Goal: Information Seeking & Learning: Learn about a topic

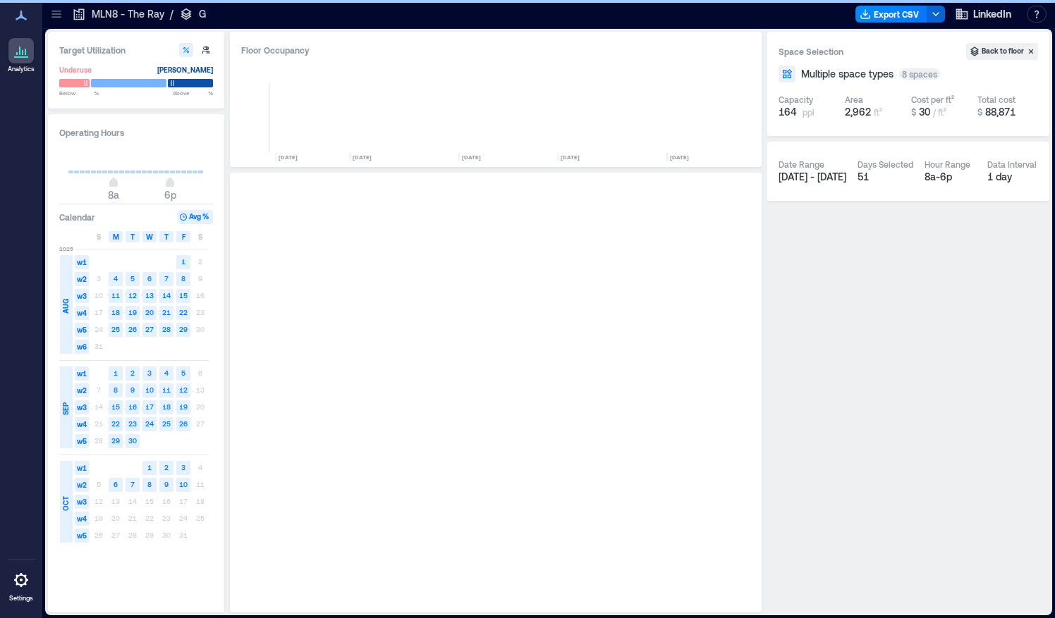
scroll to position [0, 607]
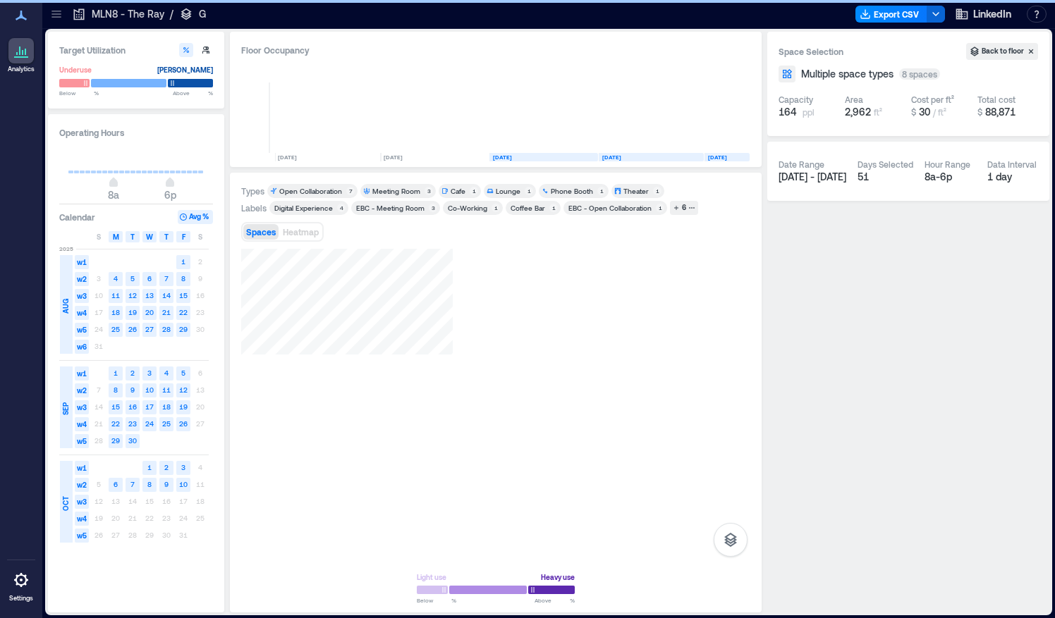
click at [23, 586] on icon at bounding box center [21, 580] width 17 height 17
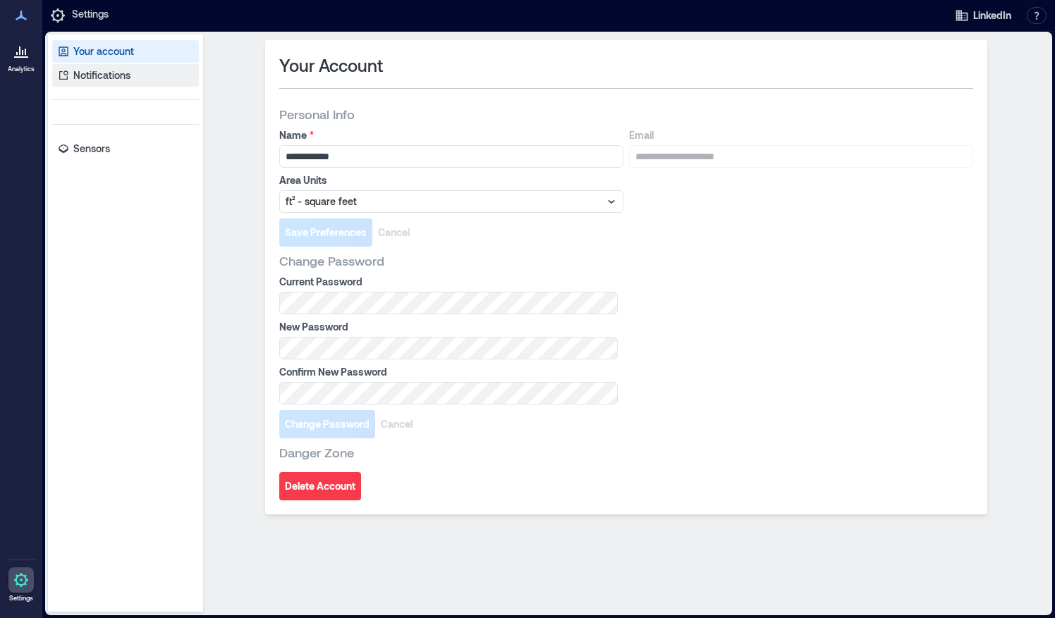
click at [116, 73] on p "Notifications" at bounding box center [101, 75] width 57 height 14
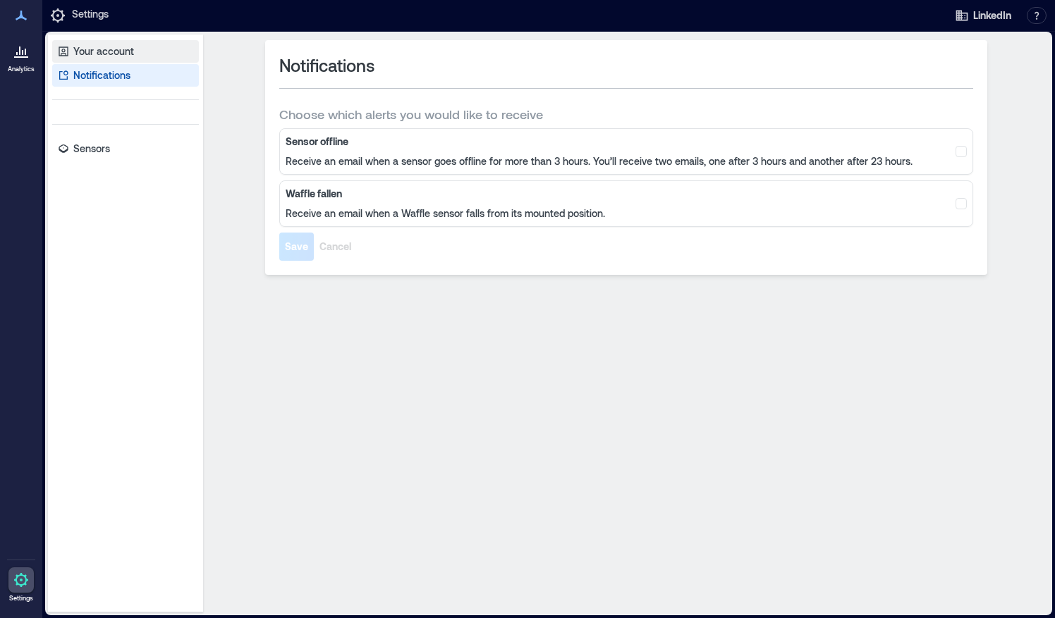
click at [130, 45] on p "Your account" at bounding box center [103, 51] width 61 height 14
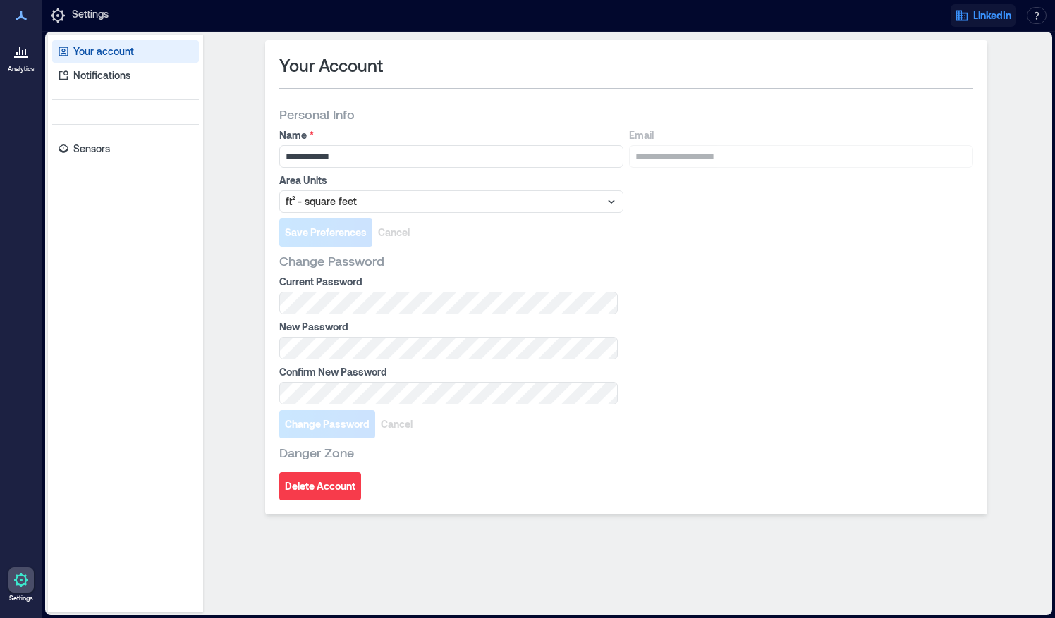
click at [978, 14] on span "LinkedIn" at bounding box center [992, 15] width 38 height 14
click at [967, 66] on button "Your account" at bounding box center [948, 72] width 130 height 23
click at [1038, 20] on button "button" at bounding box center [1036, 15] width 20 height 17
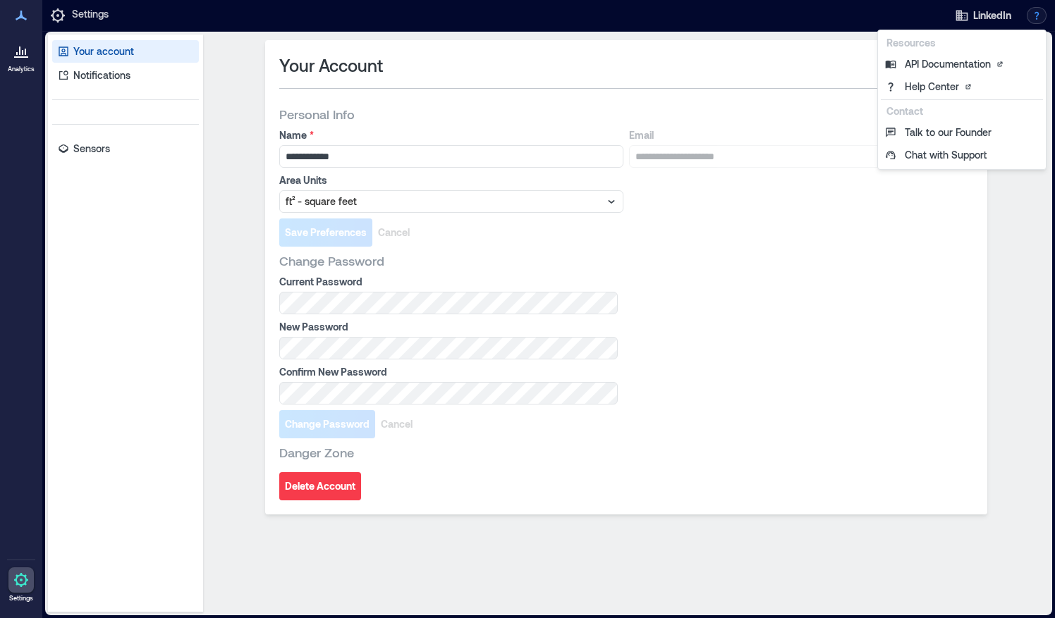
click at [1038, 20] on button "button" at bounding box center [1036, 15] width 20 height 17
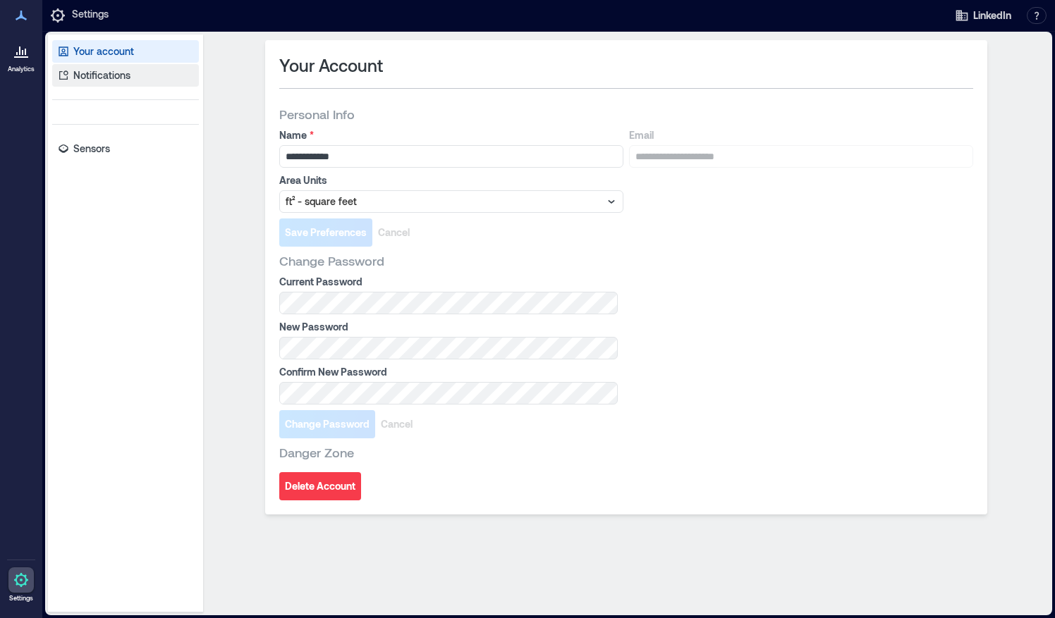
click at [103, 75] on p "Notifications" at bounding box center [101, 75] width 57 height 14
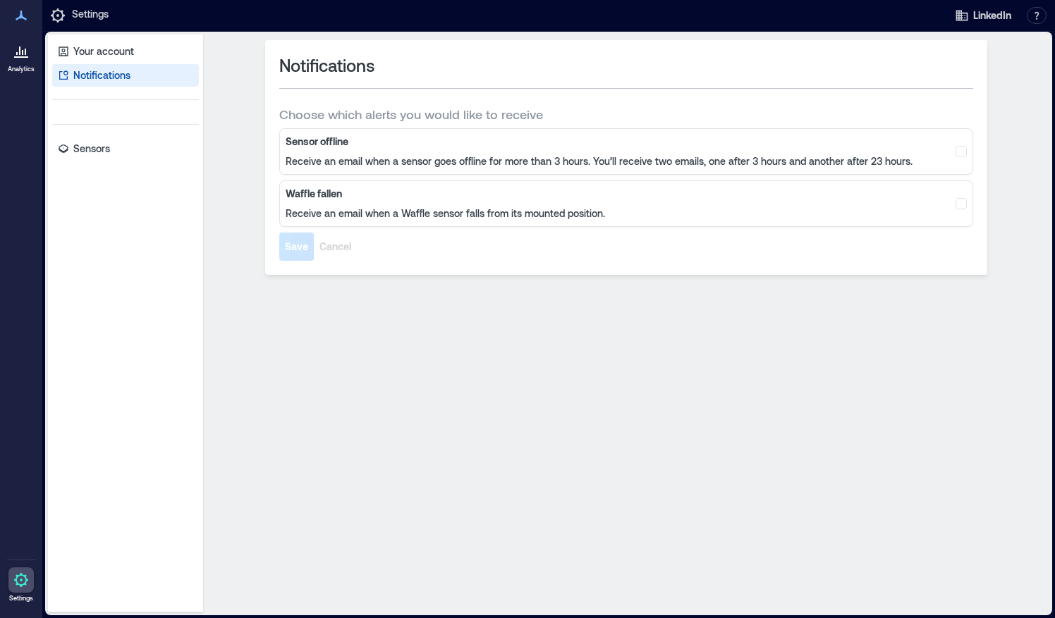
click at [83, 12] on p "Settings" at bounding box center [90, 15] width 37 height 17
click at [55, 11] on icon at bounding box center [58, 15] width 14 height 14
click at [7, 52] on link "Analytics" at bounding box center [21, 56] width 35 height 44
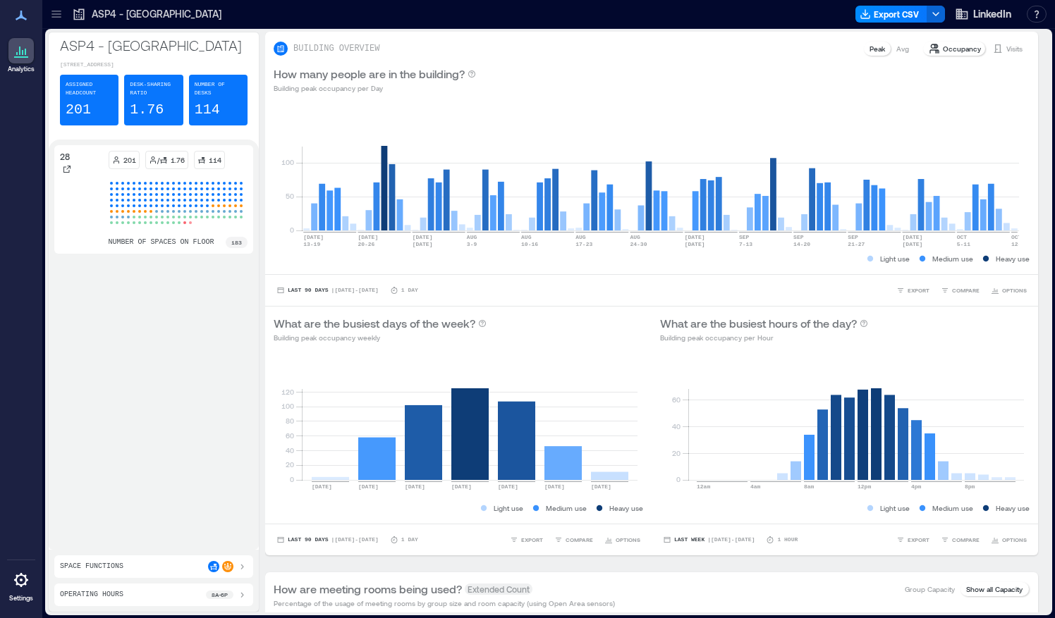
click at [1049, 37] on div "ASP4 - [GEOGRAPHIC_DATA][STREET_ADDRESS] Assigned Headcount 201 Desk-sharing ra…" at bounding box center [548, 322] width 1007 height 586
click at [57, 11] on icon at bounding box center [55, 11] width 9 height 1
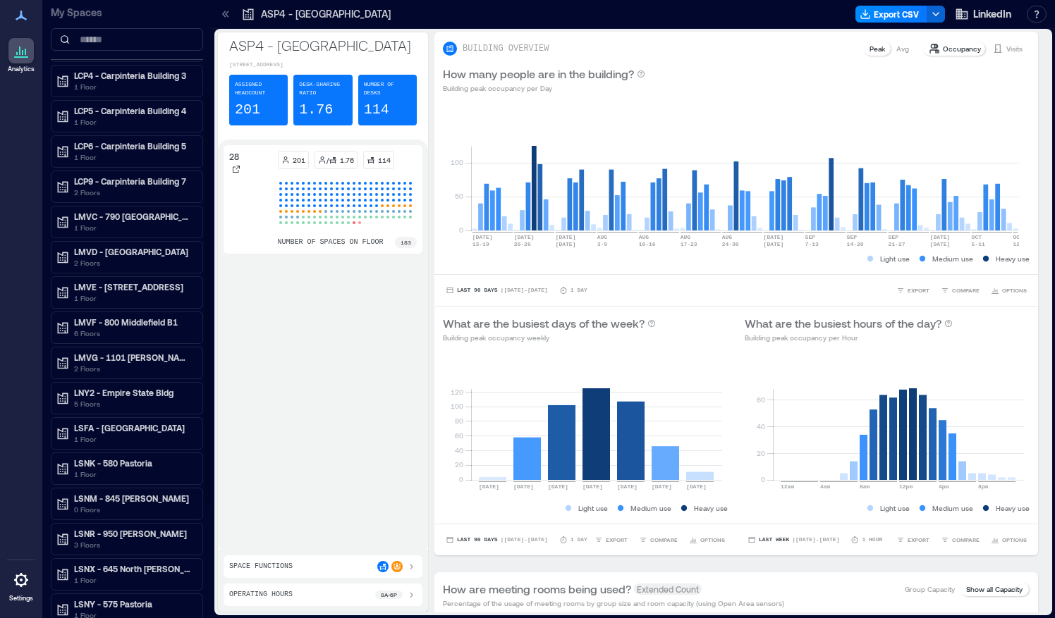
scroll to position [176, 0]
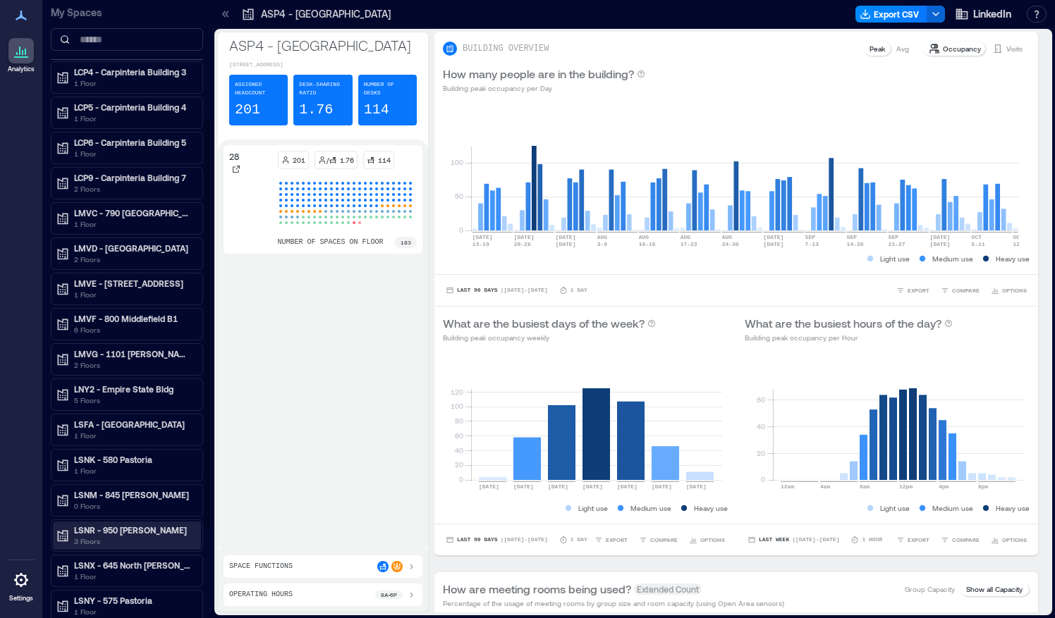
click at [110, 524] on p "LSNR - 950 [PERSON_NAME]" at bounding box center [133, 529] width 118 height 11
click at [93, 596] on div "03" at bounding box center [124, 602] width 137 height 14
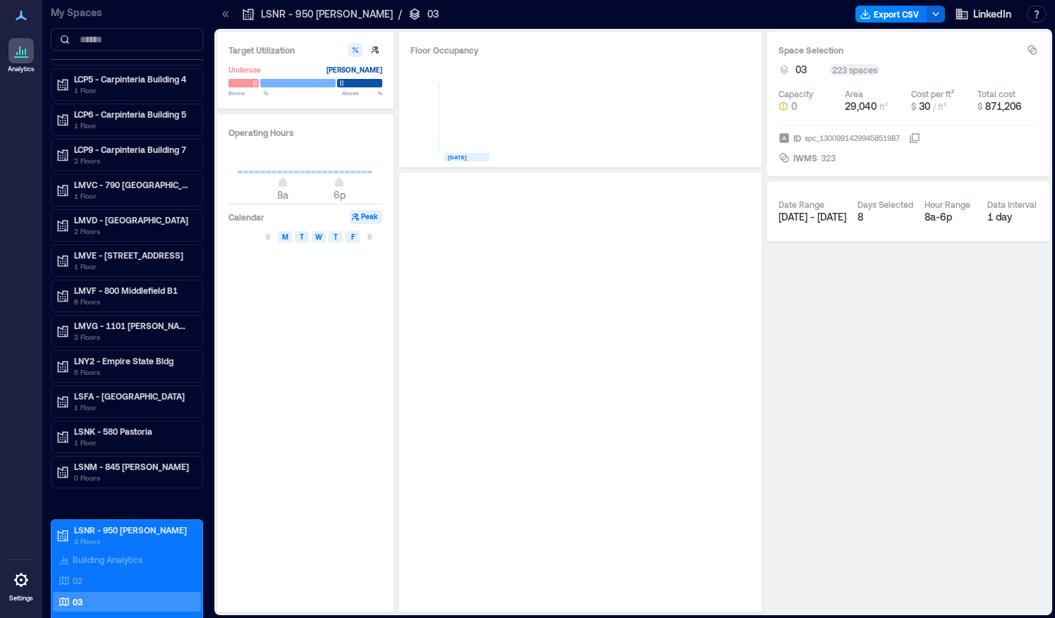
scroll to position [148, 0]
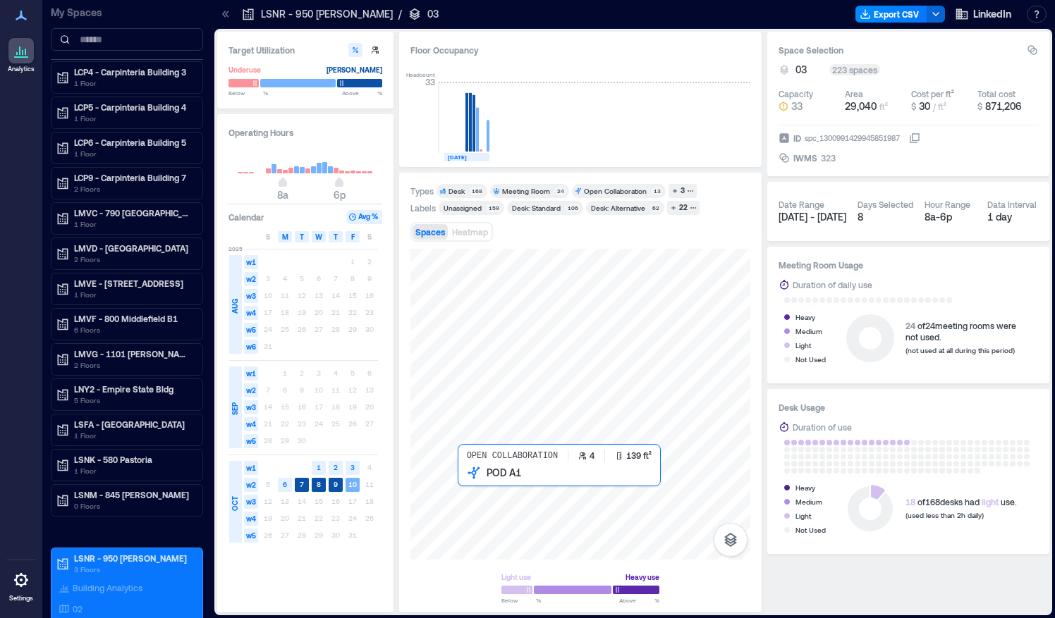
click at [466, 481] on div at bounding box center [580, 404] width 340 height 311
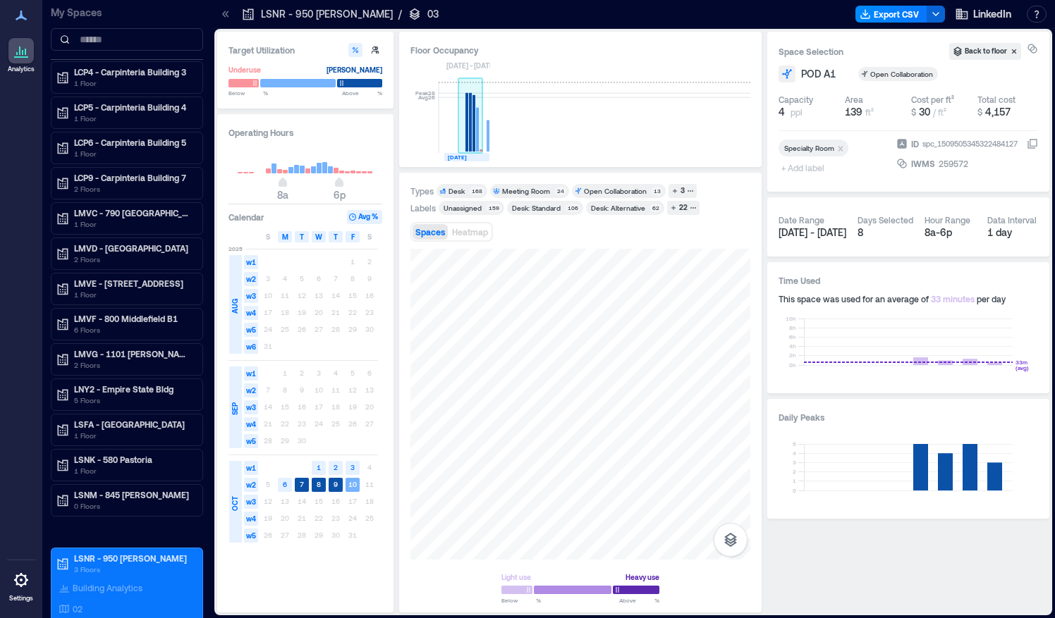
click at [474, 141] on rect at bounding box center [473, 123] width 3 height 56
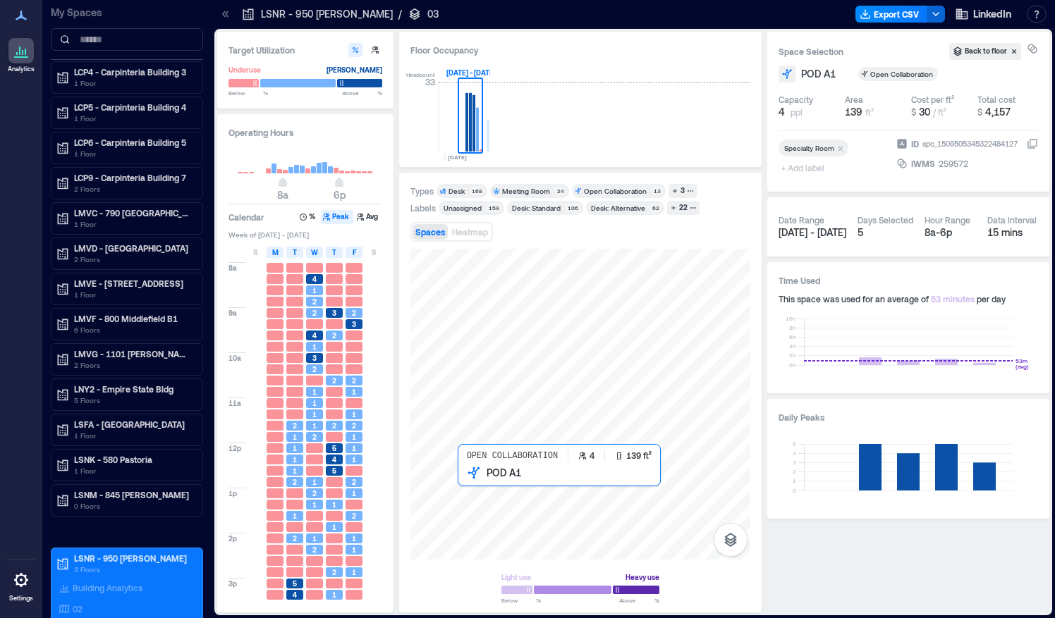
click at [467, 489] on div at bounding box center [580, 404] width 340 height 311
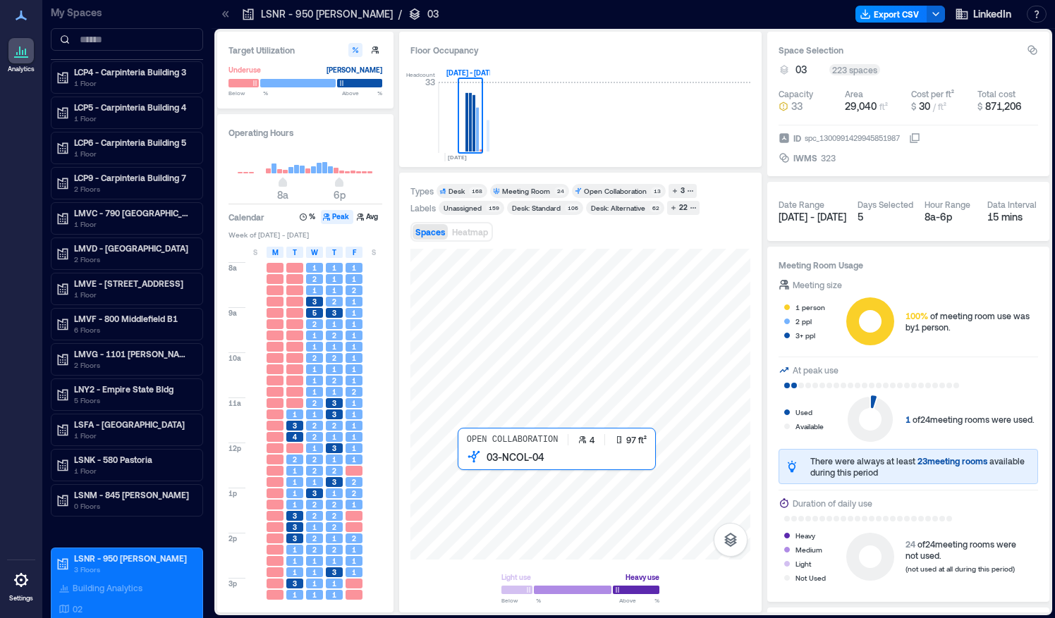
click at [467, 465] on div at bounding box center [580, 404] width 340 height 311
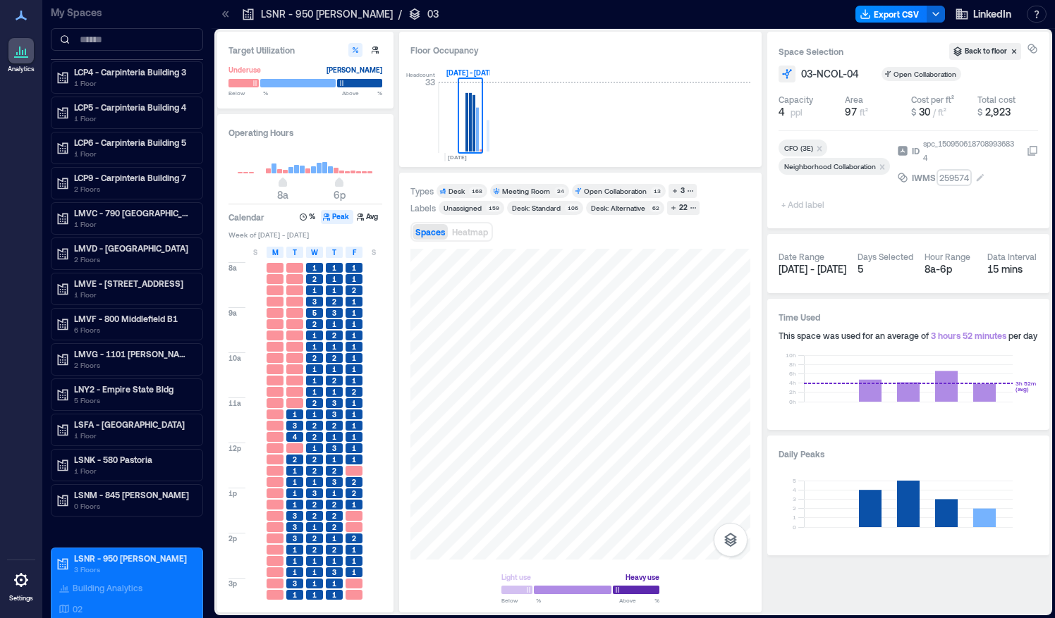
click at [969, 180] on button "259574" at bounding box center [988, 178] width 99 height 14
drag, startPoint x: 970, startPoint y: 180, endPoint x: 914, endPoint y: 164, distance: 58.7
click at [914, 164] on div "ID spc_1509506187089936834 IWMS ******" at bounding box center [967, 177] width 141 height 80
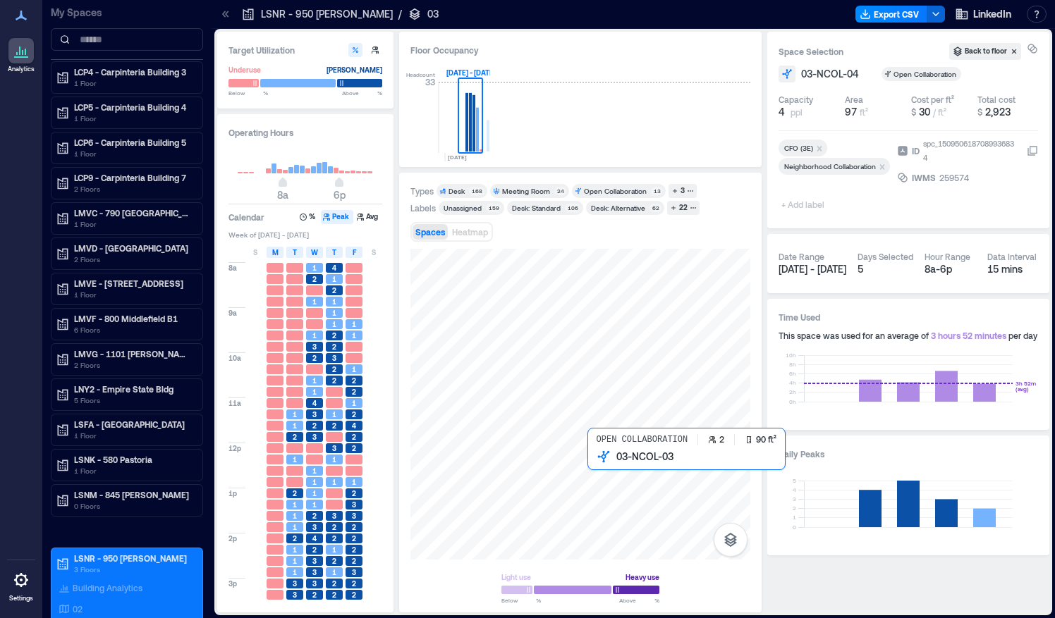
click at [598, 465] on div at bounding box center [580, 404] width 340 height 311
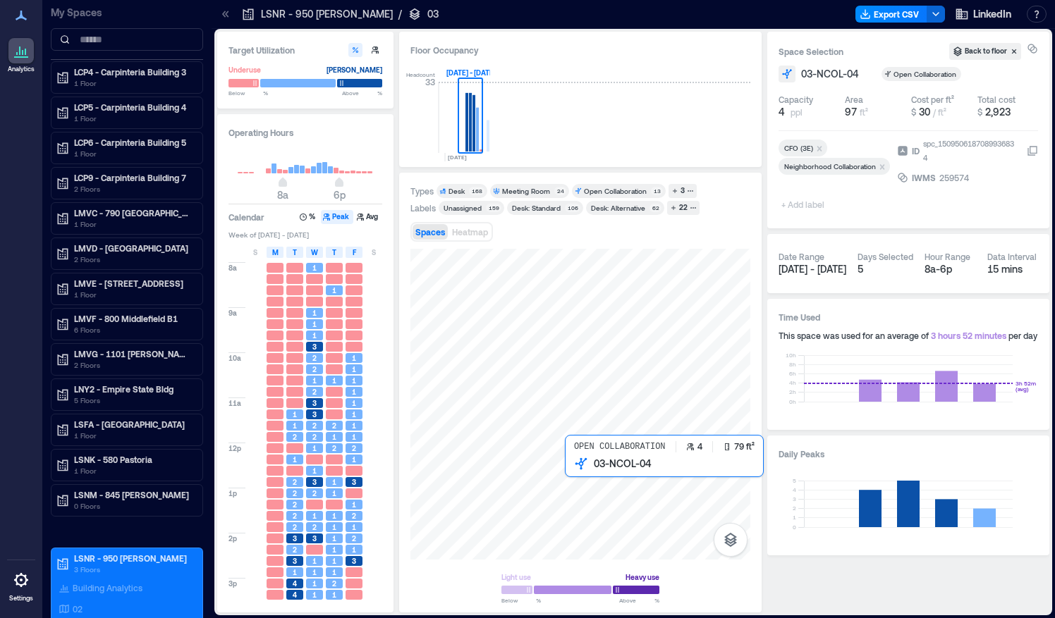
click at [574, 474] on div at bounding box center [580, 404] width 340 height 311
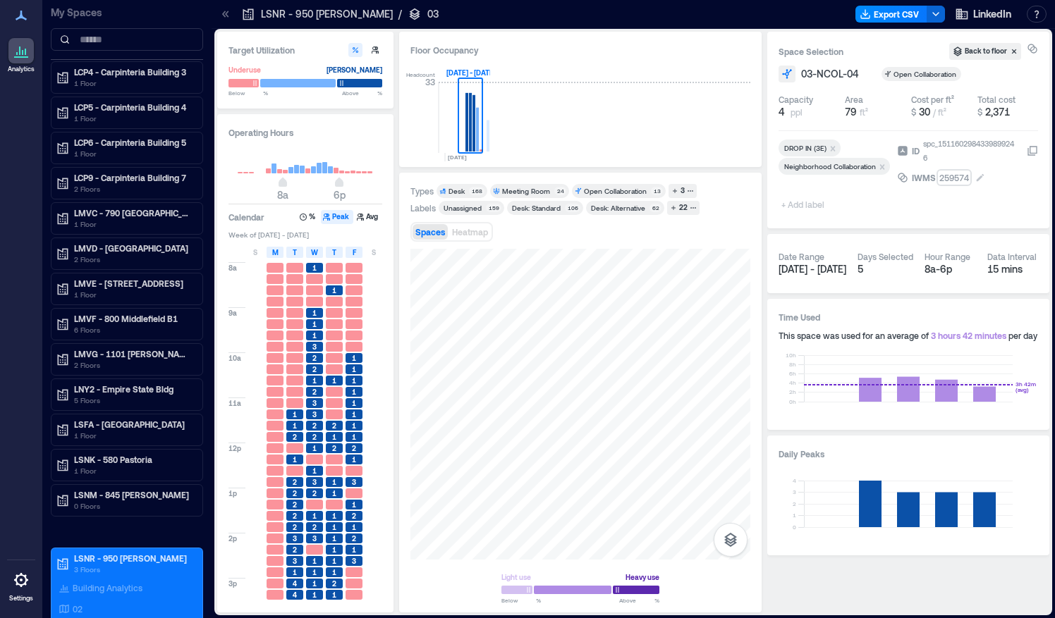
click at [954, 182] on div "259574" at bounding box center [953, 178] width 32 height 14
click at [954, 182] on input "******" at bounding box center [985, 178] width 96 height 14
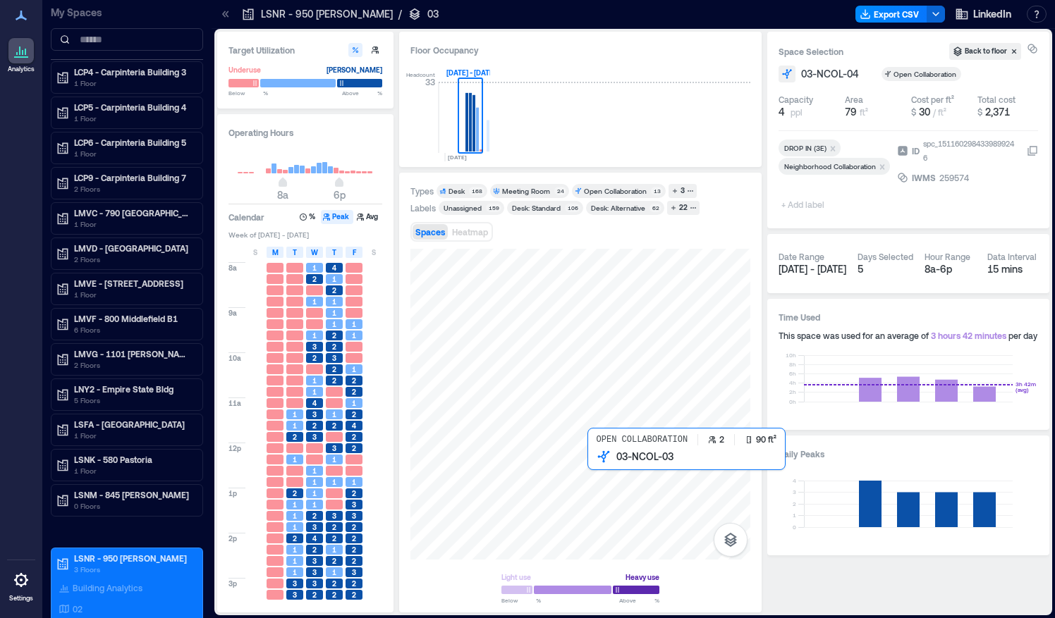
click at [606, 461] on div at bounding box center [580, 404] width 340 height 311
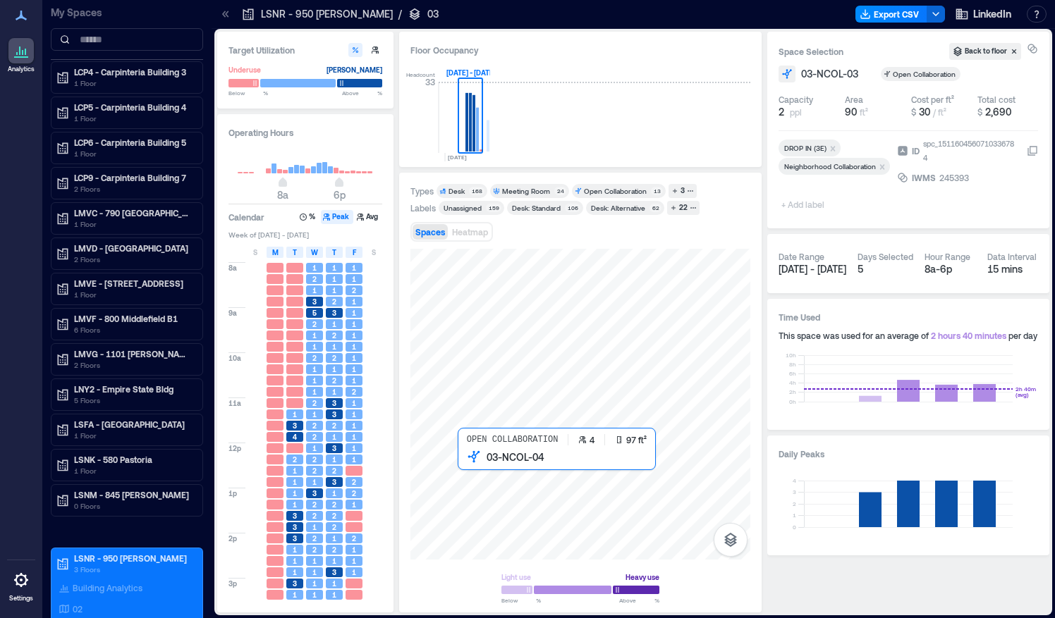
click at [461, 457] on div at bounding box center [580, 404] width 340 height 311
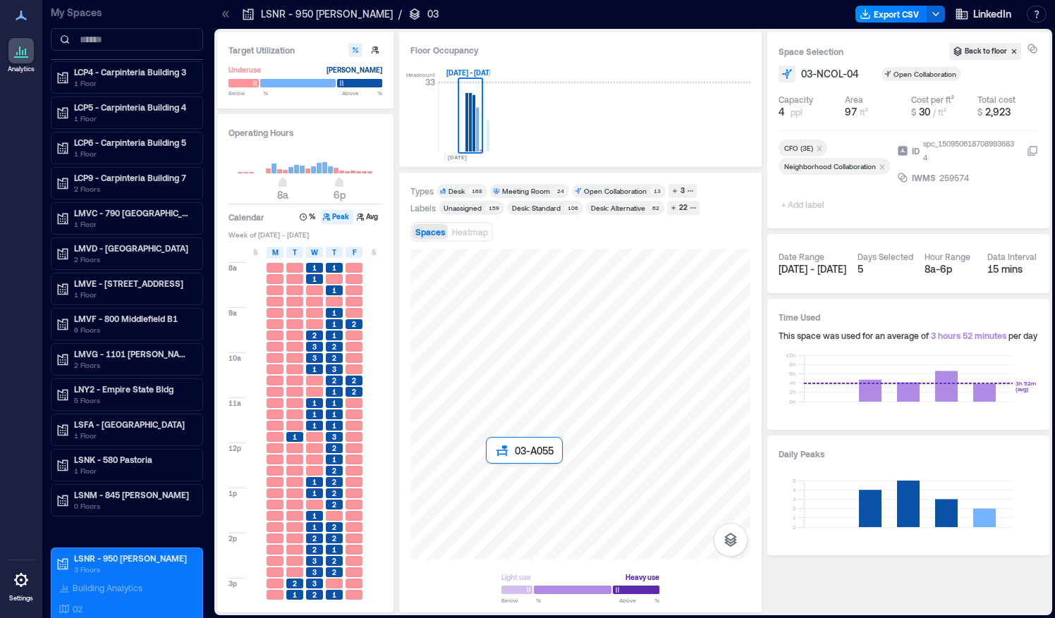
click at [486, 470] on div at bounding box center [580, 404] width 340 height 311
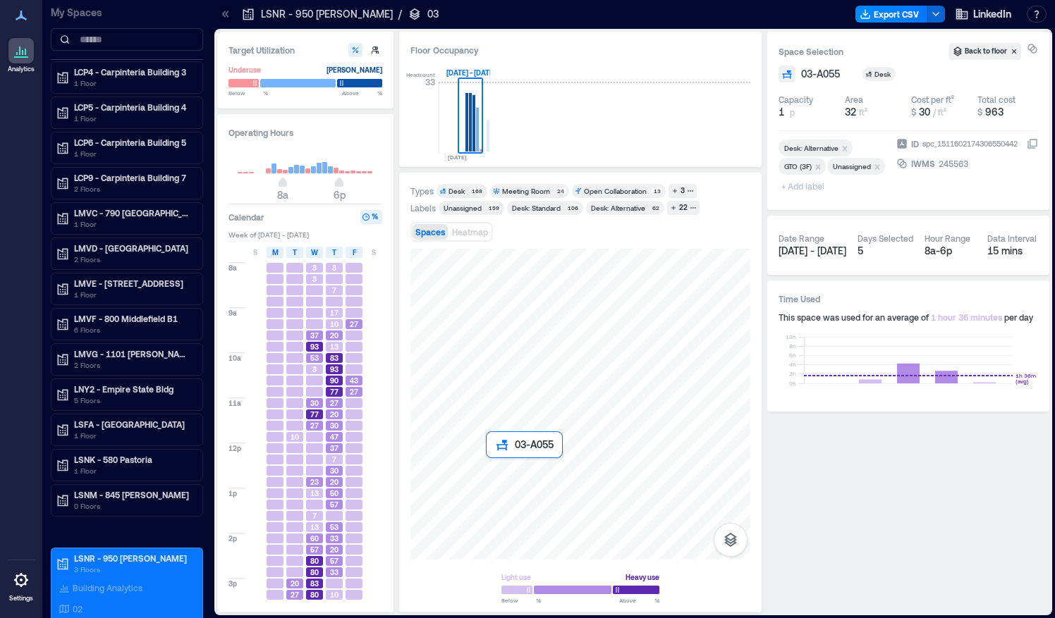
click at [497, 474] on div at bounding box center [580, 404] width 340 height 311
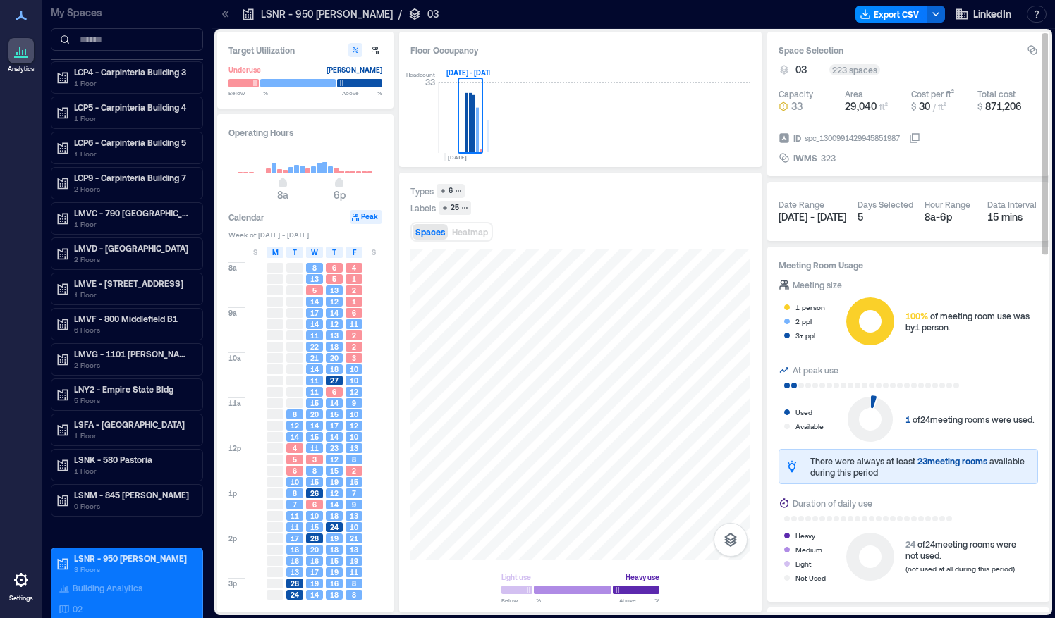
drag, startPoint x: 940, startPoint y: 14, endPoint x: 725, endPoint y: 44, distance: 217.7
click at [725, 44] on div "LSNR - 950 [PERSON_NAME] / 03 Export CSV LinkedIn Resources API Documentation H…" at bounding box center [632, 309] width 843 height 618
click at [725, 44] on div "Floor Occupancy" at bounding box center [580, 50] width 340 height 14
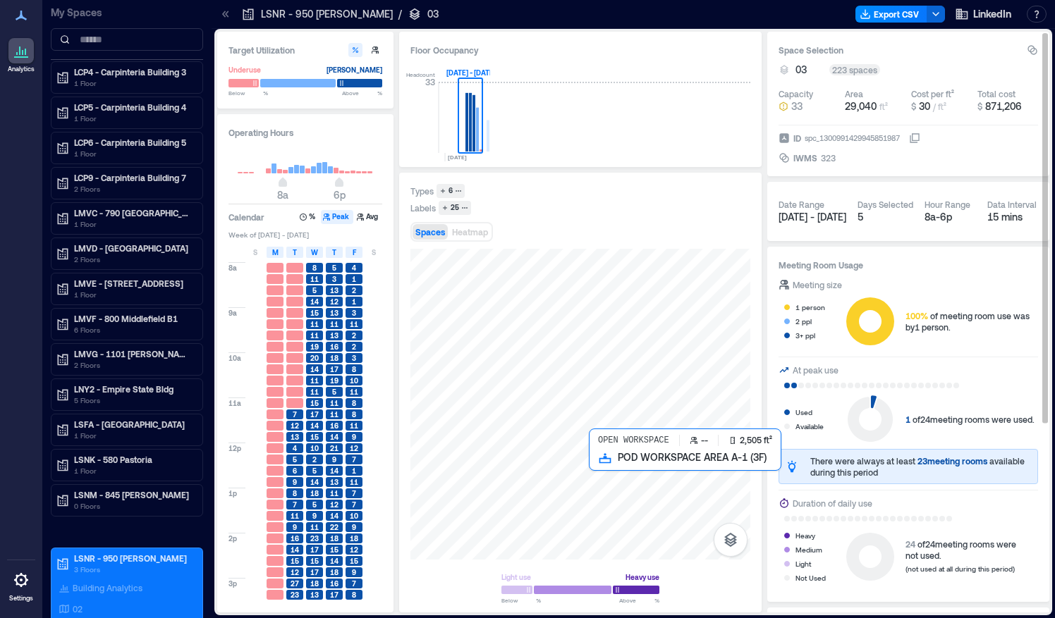
click at [608, 478] on div at bounding box center [580, 404] width 340 height 311
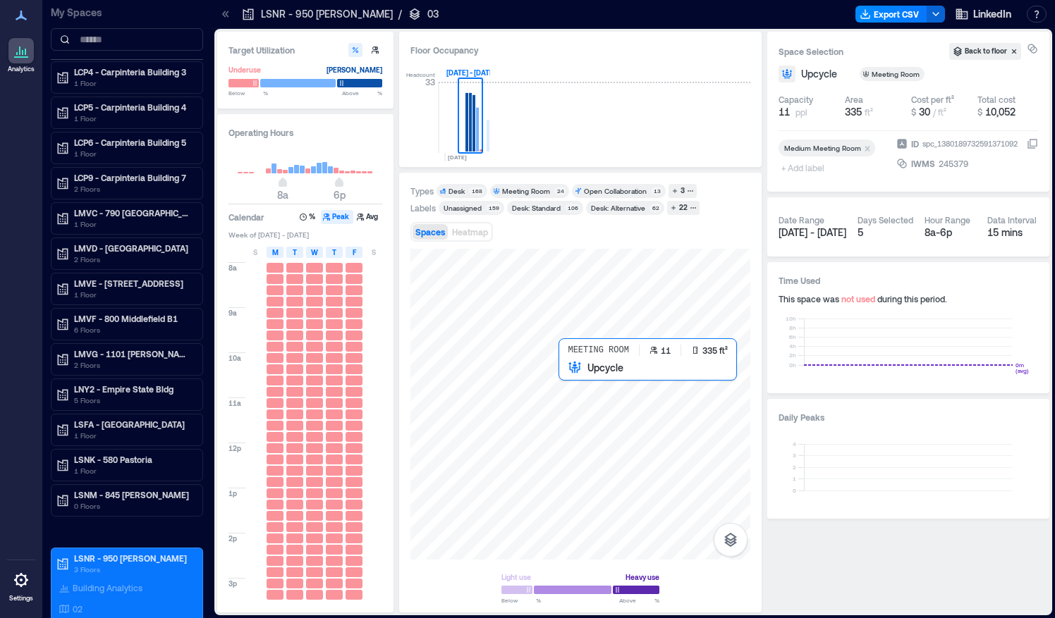
click at [572, 374] on div at bounding box center [580, 404] width 340 height 311
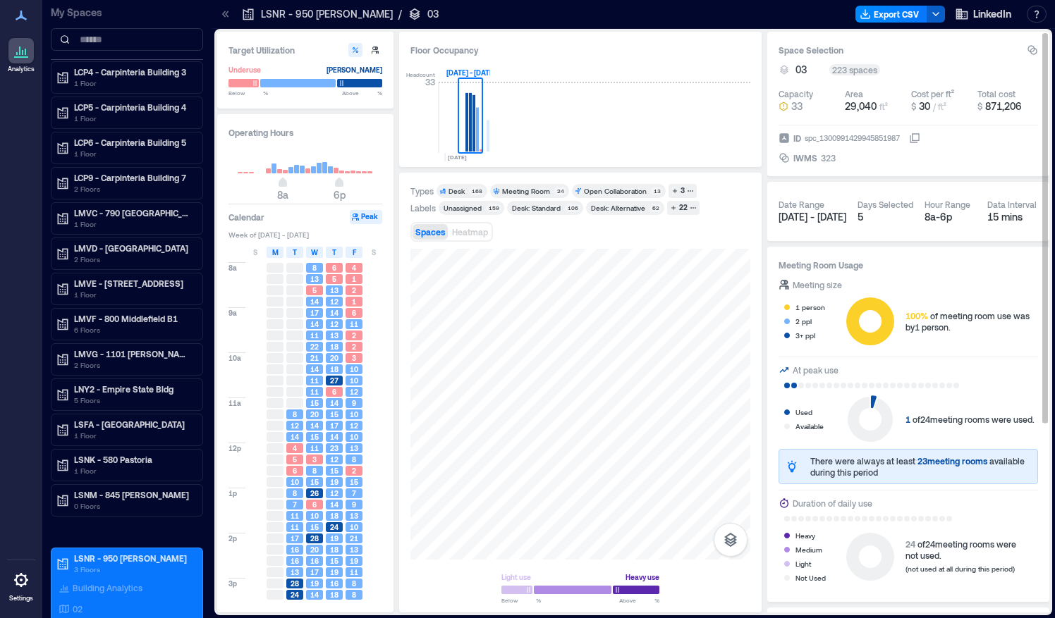
click at [932, 16] on icon "button" at bounding box center [935, 13] width 11 height 11
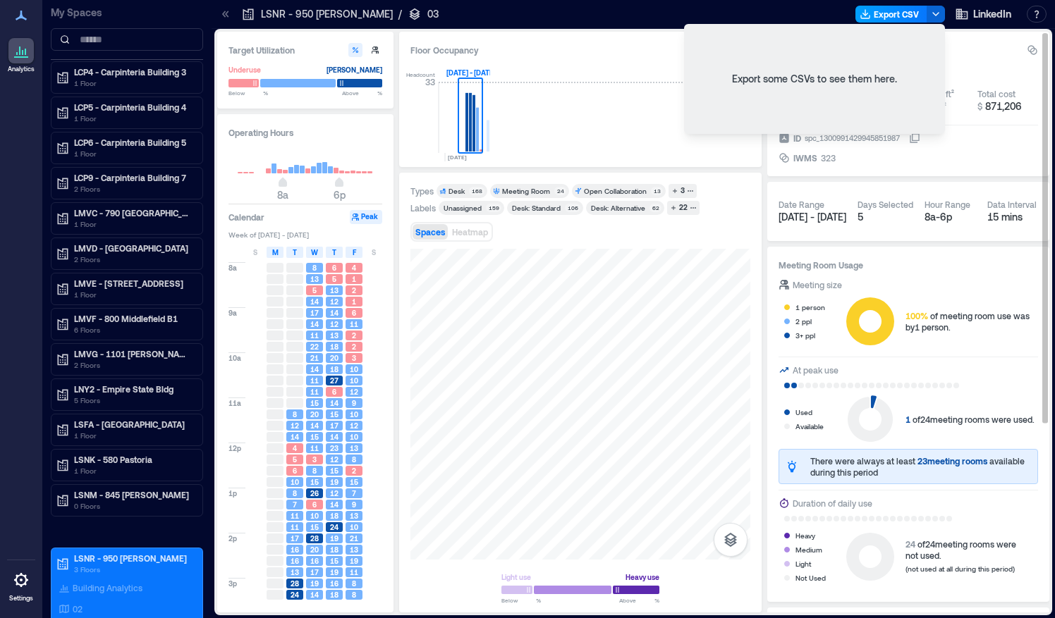
click at [898, 6] on button "Export CSV" at bounding box center [891, 14] width 72 height 17
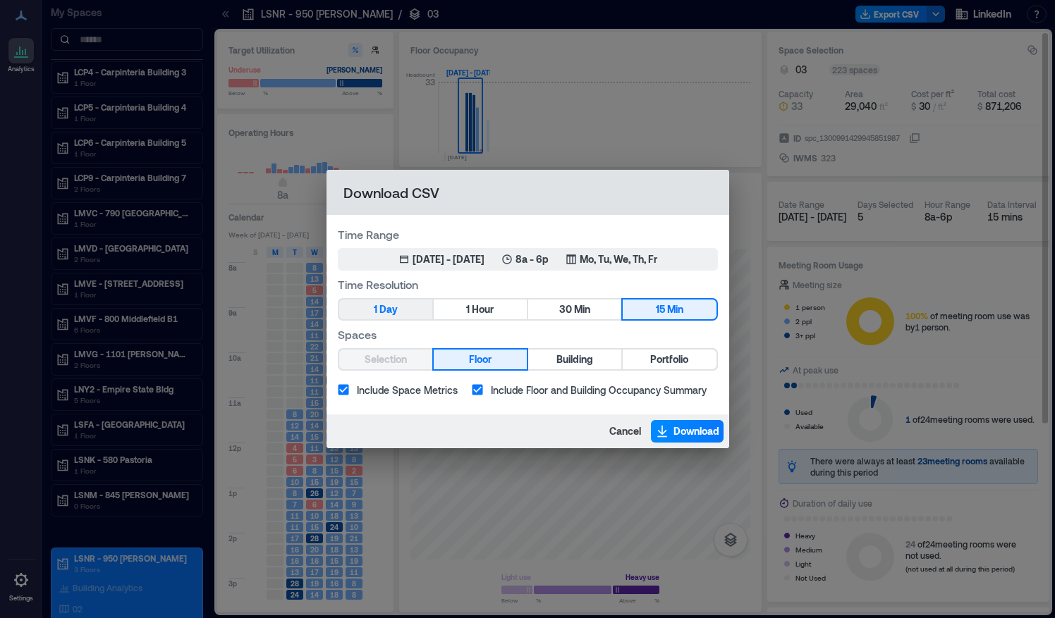
click at [402, 307] on button "1 Day" at bounding box center [385, 310] width 93 height 20
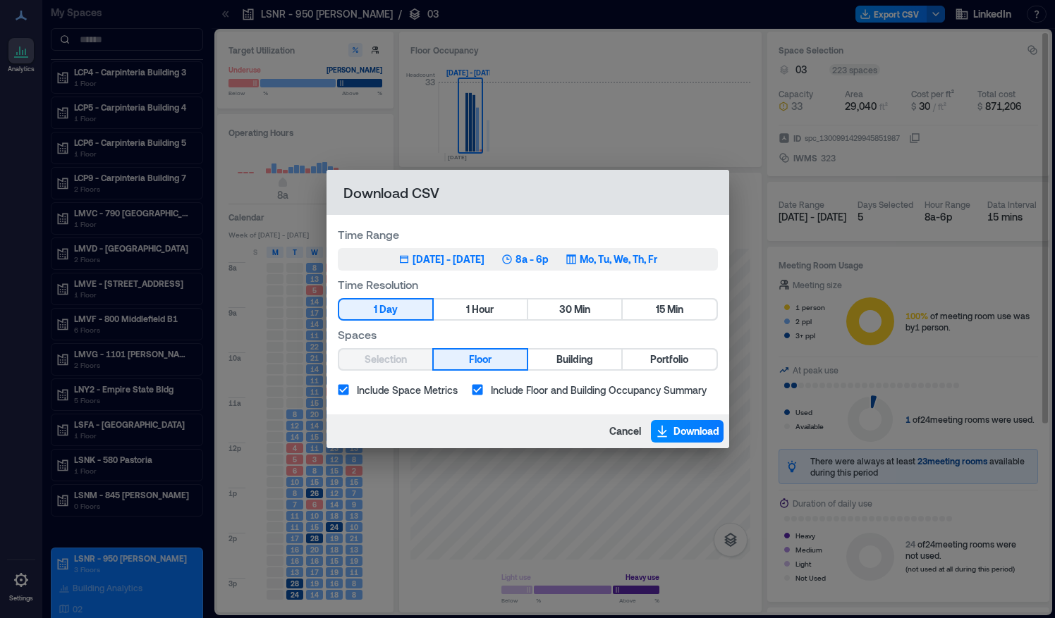
click at [484, 256] on div "[DATE] - [DATE]" at bounding box center [448, 259] width 72 height 14
click at [678, 432] on span "Download" at bounding box center [696, 431] width 46 height 14
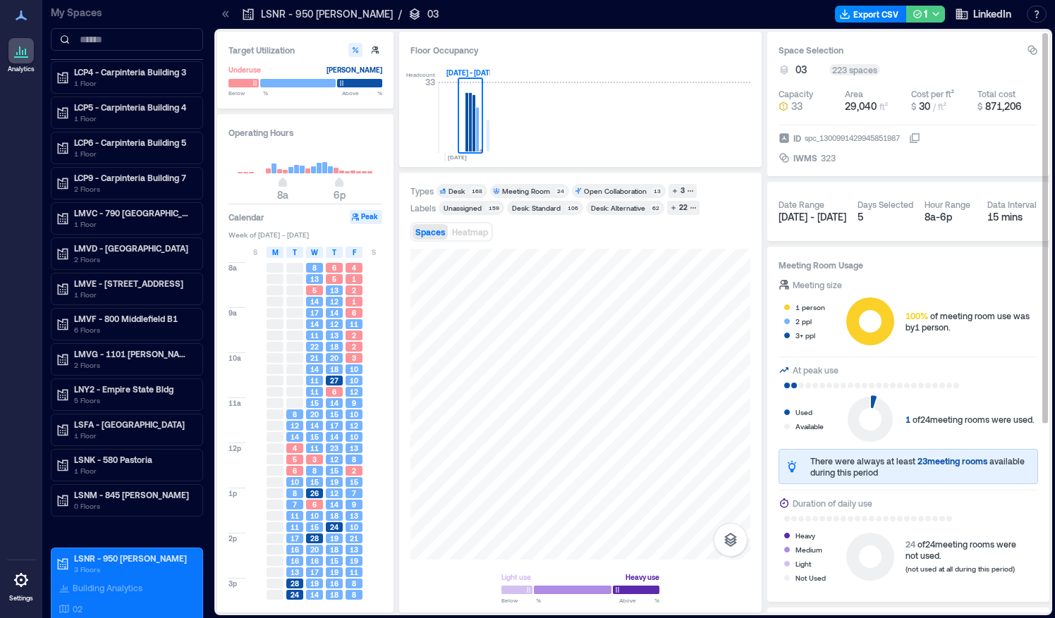
click at [923, 16] on div "1" at bounding box center [919, 15] width 15 height 18
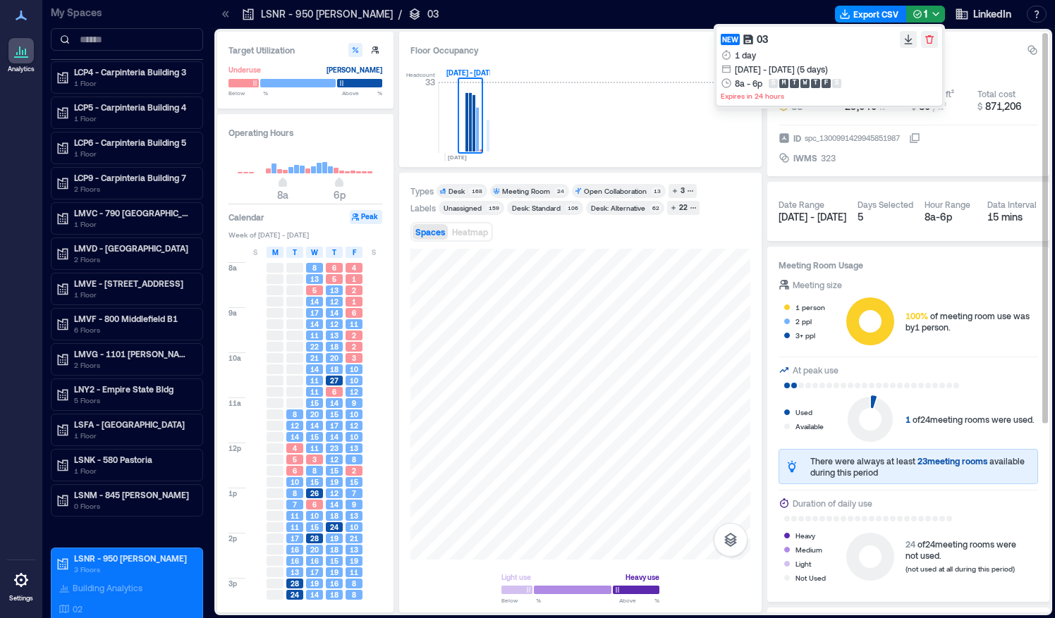
click at [778, 54] on div "1 day [DATE] - [DATE] (5 days) 8a - 6p S M T W T F S" at bounding box center [828, 69] width 217 height 42
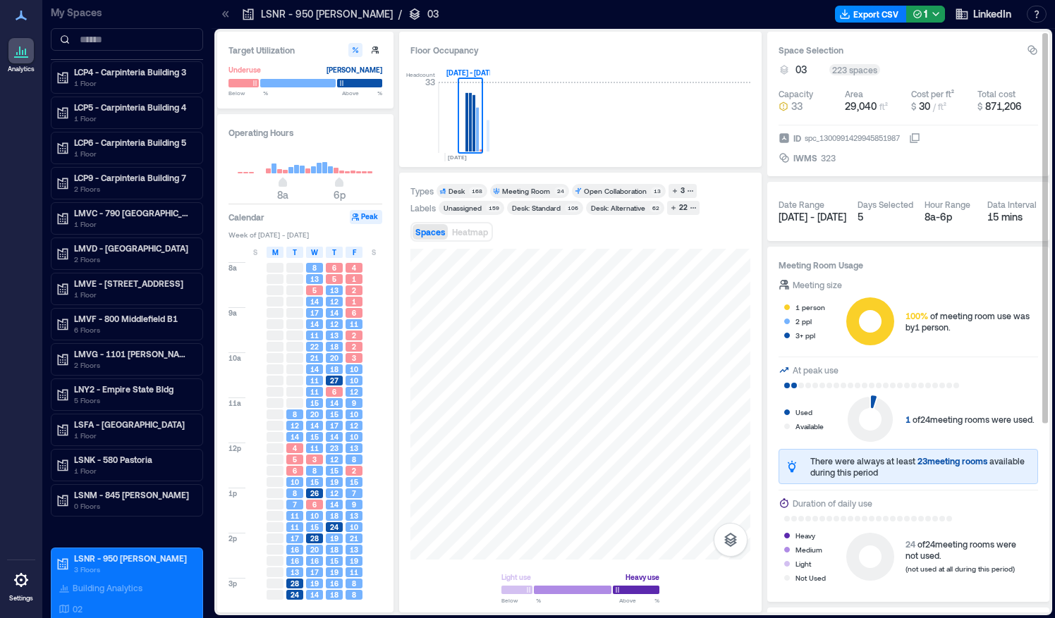
click at [983, 69] on div "03 223 spaces" at bounding box center [907, 70] width 259 height 14
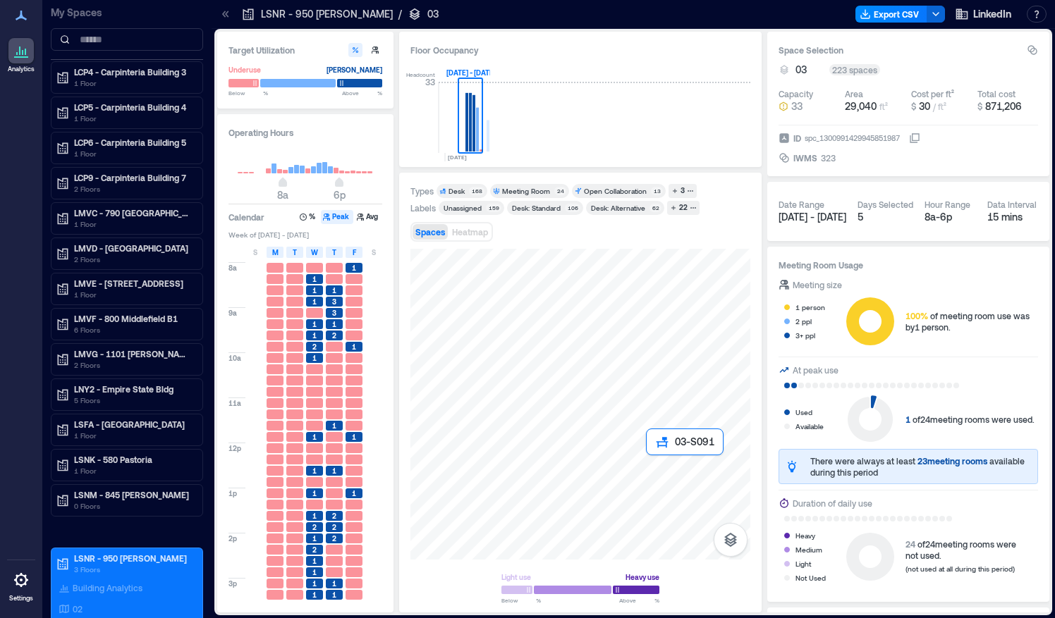
click at [654, 462] on div at bounding box center [580, 404] width 340 height 311
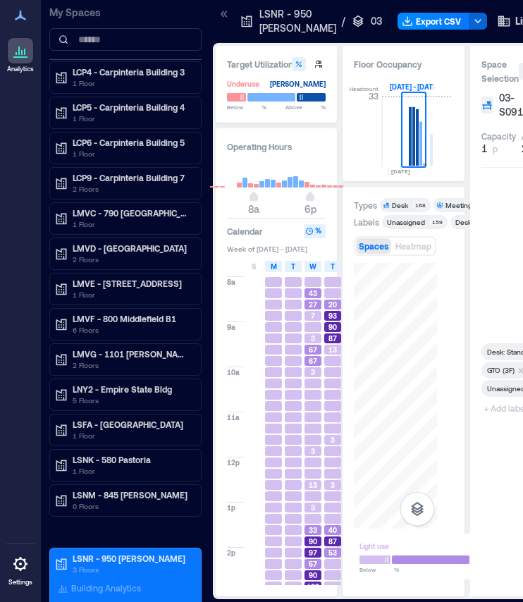
drag, startPoint x: 678, startPoint y: 473, endPoint x: 217, endPoint y: 446, distance: 461.8
click at [217, 446] on div "Target Utilization Underuse [PERSON_NAME] Below ** % Above ** % Operating Hours…" at bounding box center [404, 321] width 376 height 551
click at [220, 16] on icon at bounding box center [224, 14] width 14 height 14
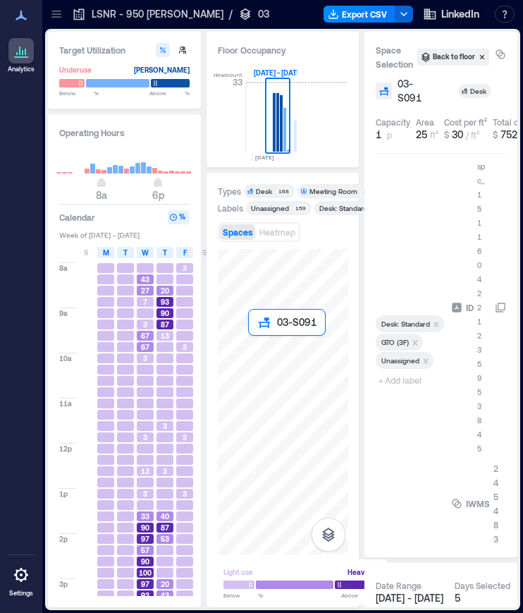
click at [264, 349] on div at bounding box center [283, 401] width 130 height 305
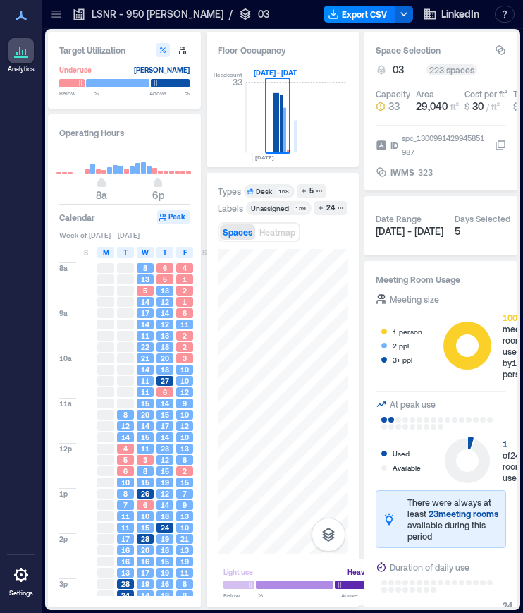
click at [210, 421] on div "Types Desk 168 5 Labels Unassigned 159 24 Spaces Heatmap Light use Heavy use Be…" at bounding box center [283, 390] width 153 height 434
drag, startPoint x: 348, startPoint y: 427, endPoint x: 217, endPoint y: 425, distance: 131.1
click at [217, 425] on div "Types Desk 168 5 Labels Unassigned 159 24 Spaces Heatmap Light use Heavy use Be…" at bounding box center [283, 390] width 153 height 434
click at [133, 395] on div "Target Utilization Underuse [PERSON_NAME] Below ** % Above ** % Operating Hours…" at bounding box center [282, 319] width 469 height 575
click at [253, 394] on div "Target Utilization Underuse [PERSON_NAME] Below ** % Above ** % Operating Hours…" at bounding box center [282, 319] width 469 height 575
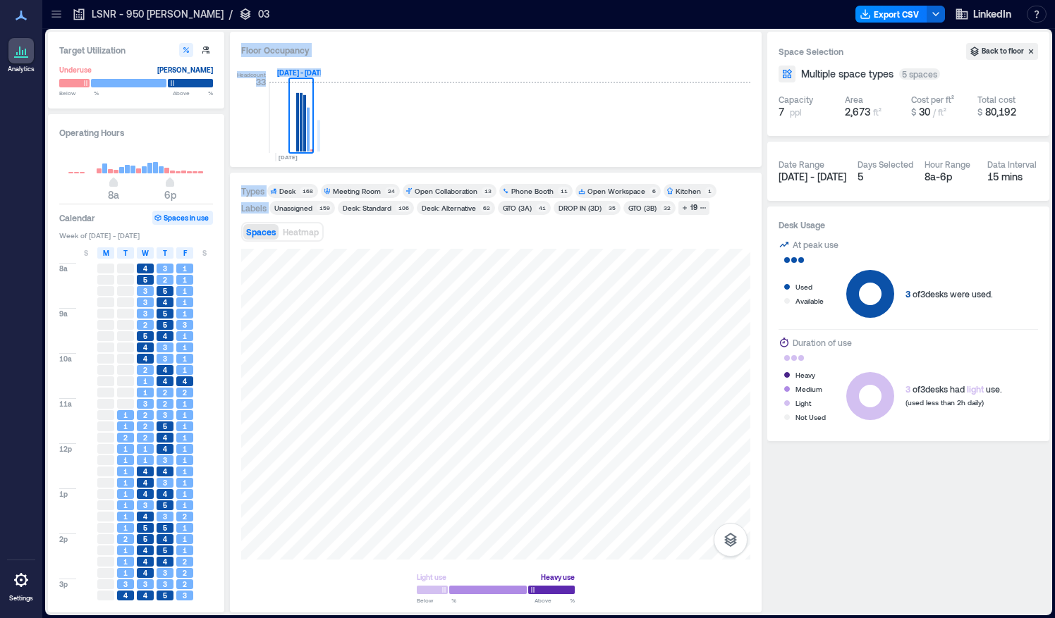
click at [456, 199] on div "Types Desk 168 Meeting Room 24 Open Collaboration 13 Phone Booth 11 Open Worksp…" at bounding box center [495, 393] width 509 height 418
click at [457, 196] on div "Open Collaboration 13" at bounding box center [449, 191] width 94 height 14
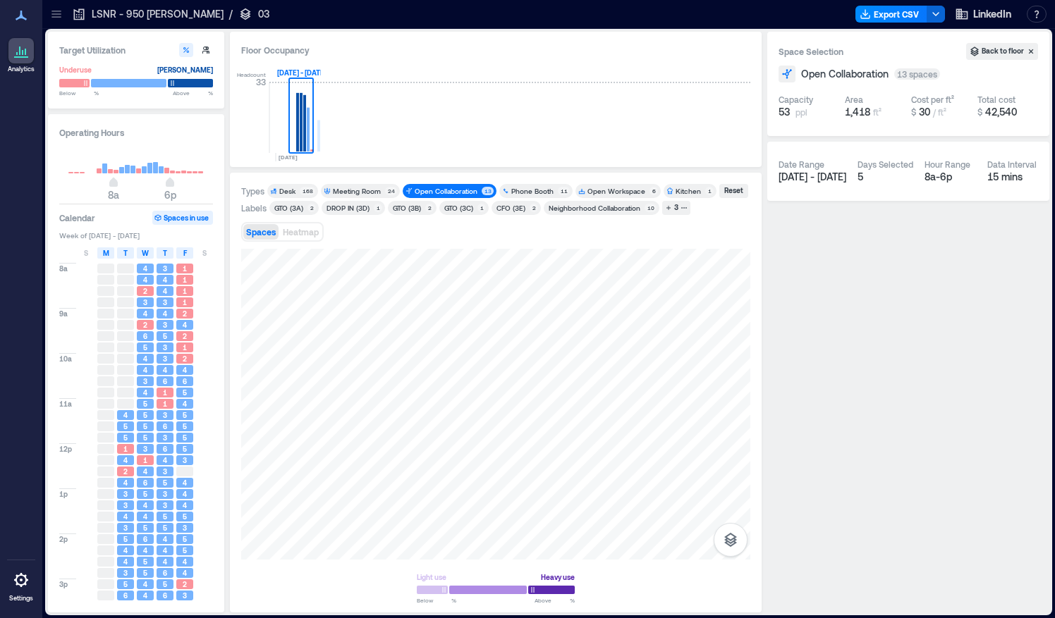
click at [457, 196] on div "Open Collaboration 13" at bounding box center [449, 191] width 94 height 14
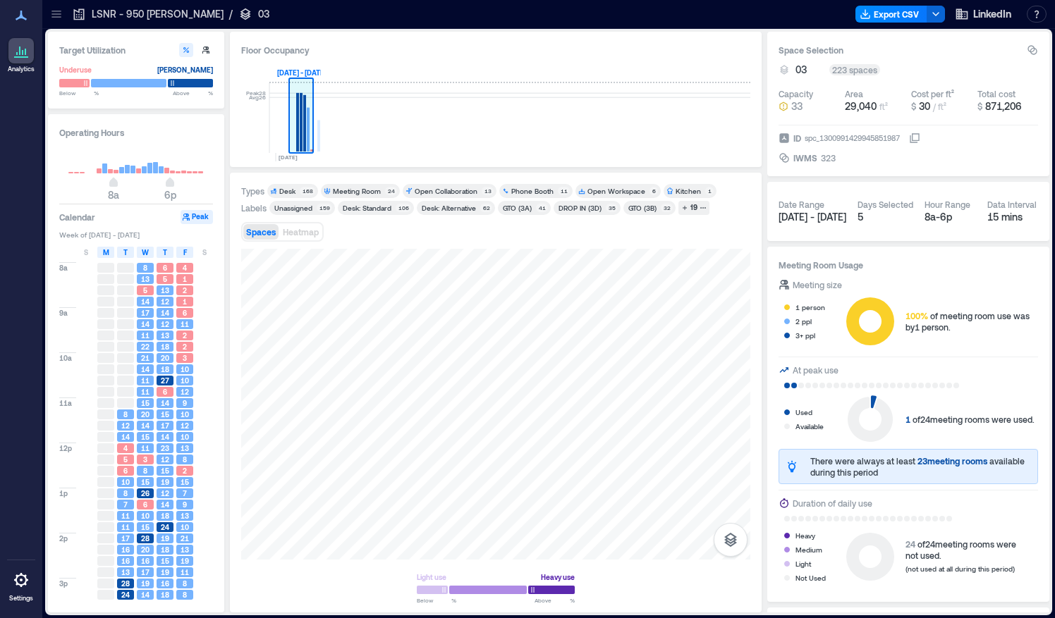
click at [300, 113] on rect at bounding box center [301, 122] width 3 height 59
click at [297, 233] on span "Heatmap" at bounding box center [301, 232] width 36 height 10
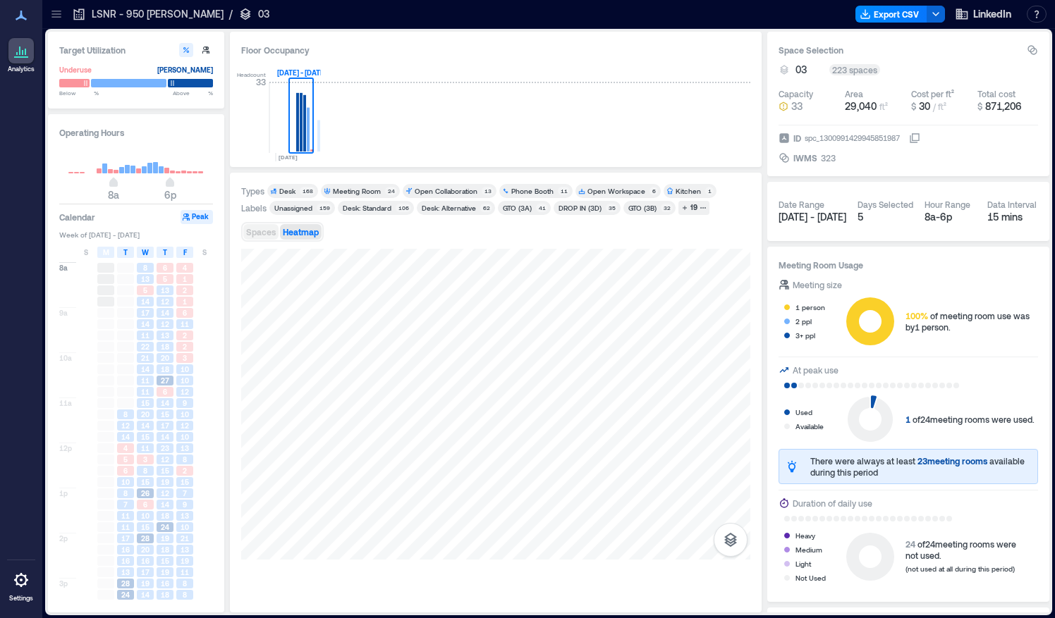
click at [265, 230] on span "Spaces" at bounding box center [261, 232] width 30 height 10
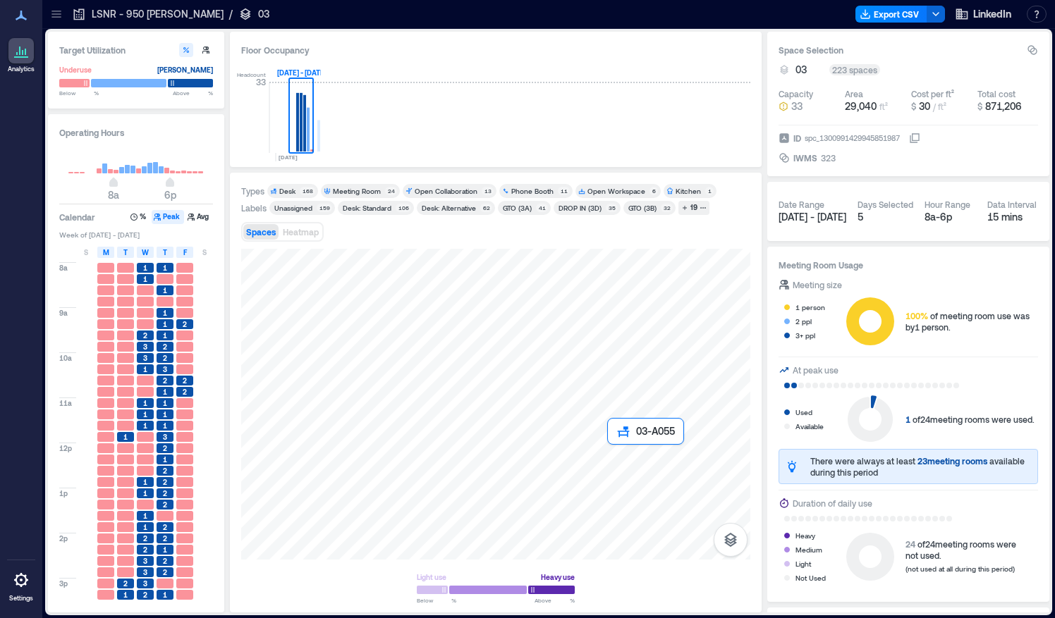
click at [615, 455] on div at bounding box center [495, 404] width 509 height 311
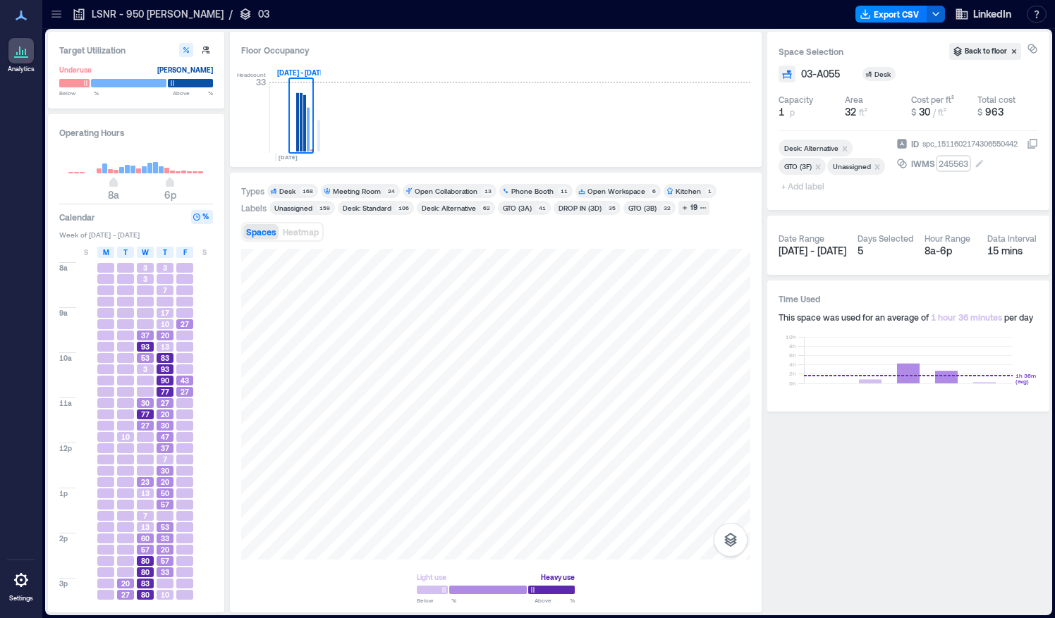
click at [956, 161] on div "245563" at bounding box center [953, 163] width 32 height 14
click at [956, 161] on input "******" at bounding box center [985, 163] width 97 height 14
click at [627, 577] on div "Light use Heavy use Below ** % Above ** %" at bounding box center [495, 425] width 509 height 353
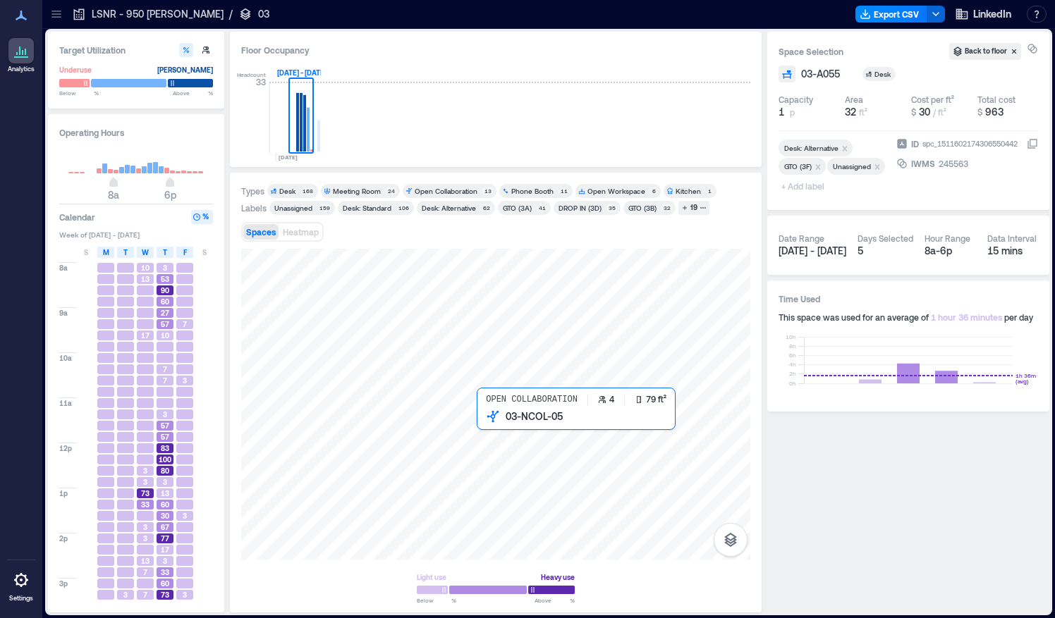
click at [497, 426] on div at bounding box center [495, 404] width 509 height 311
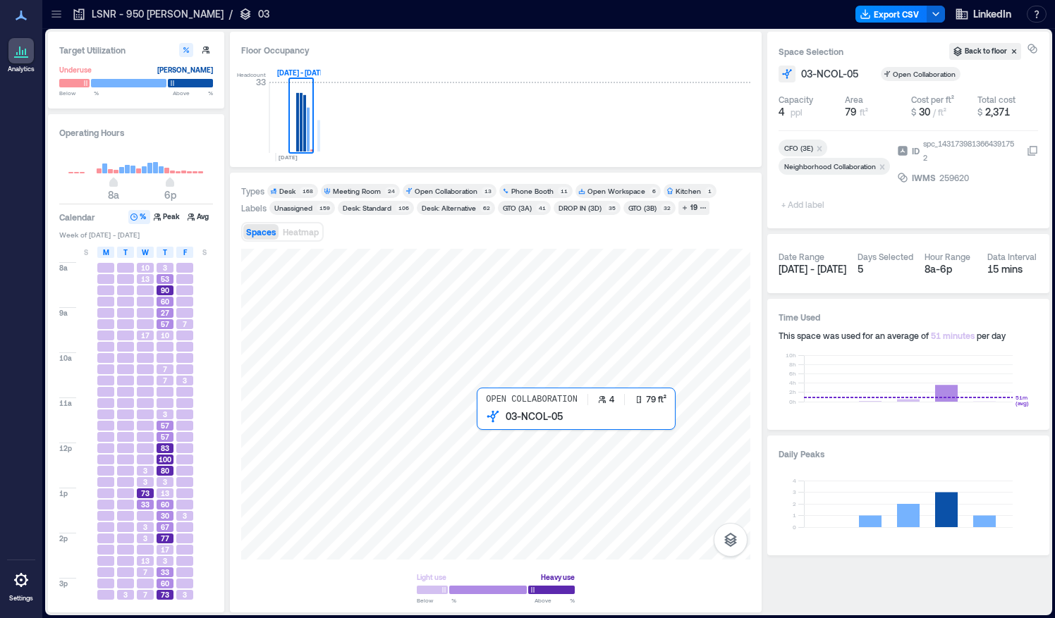
click at [497, 426] on div at bounding box center [495, 404] width 509 height 311
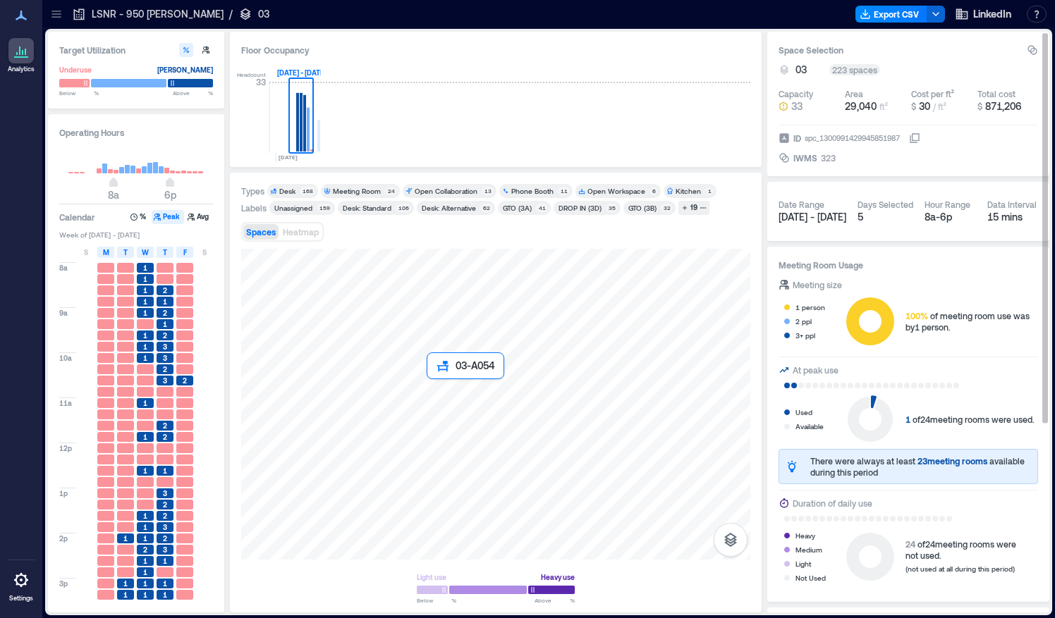
click at [434, 393] on div at bounding box center [495, 404] width 509 height 311
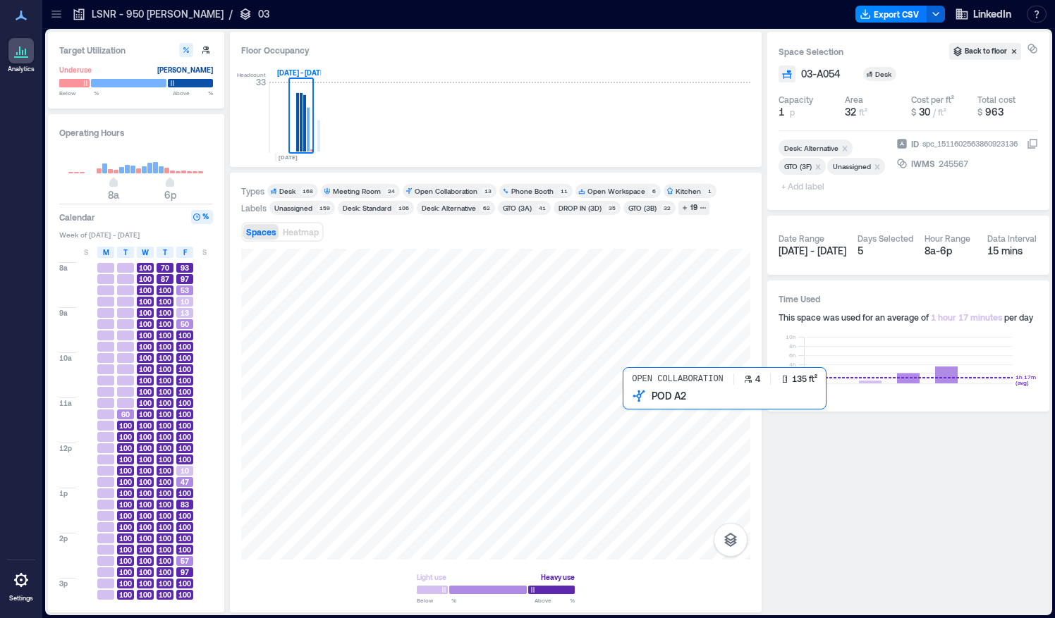
click at [632, 415] on div at bounding box center [495, 404] width 509 height 311
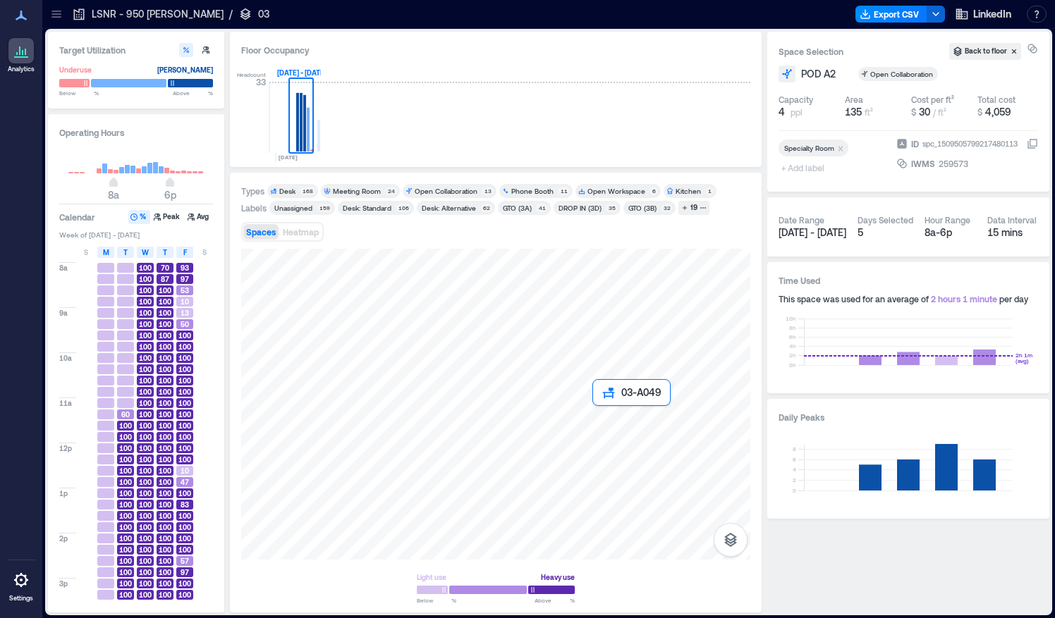
click at [599, 419] on div at bounding box center [495, 404] width 509 height 311
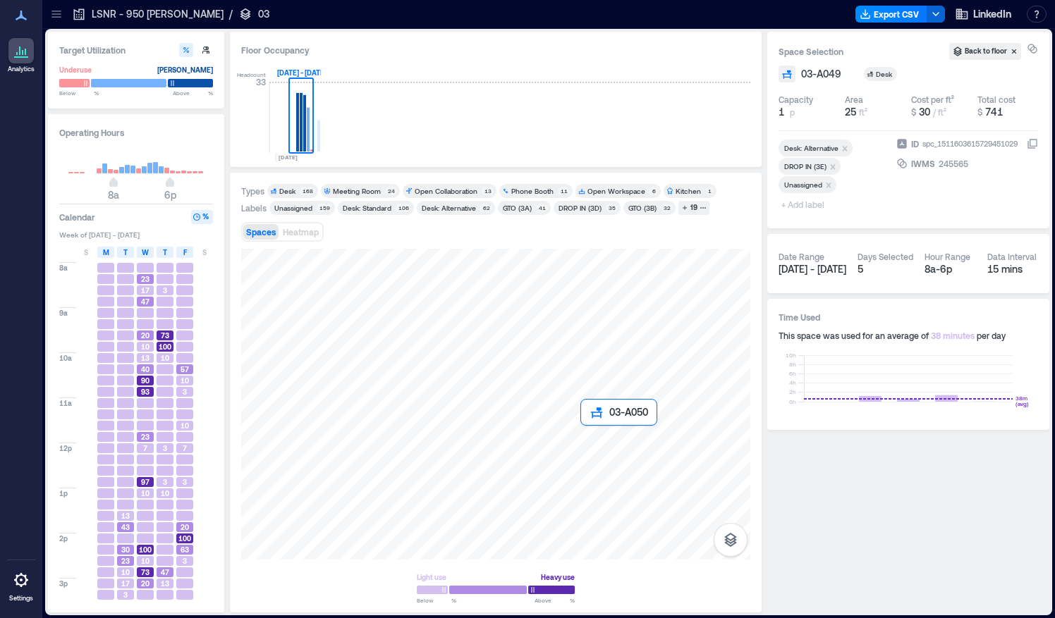
click at [586, 434] on div at bounding box center [495, 404] width 509 height 311
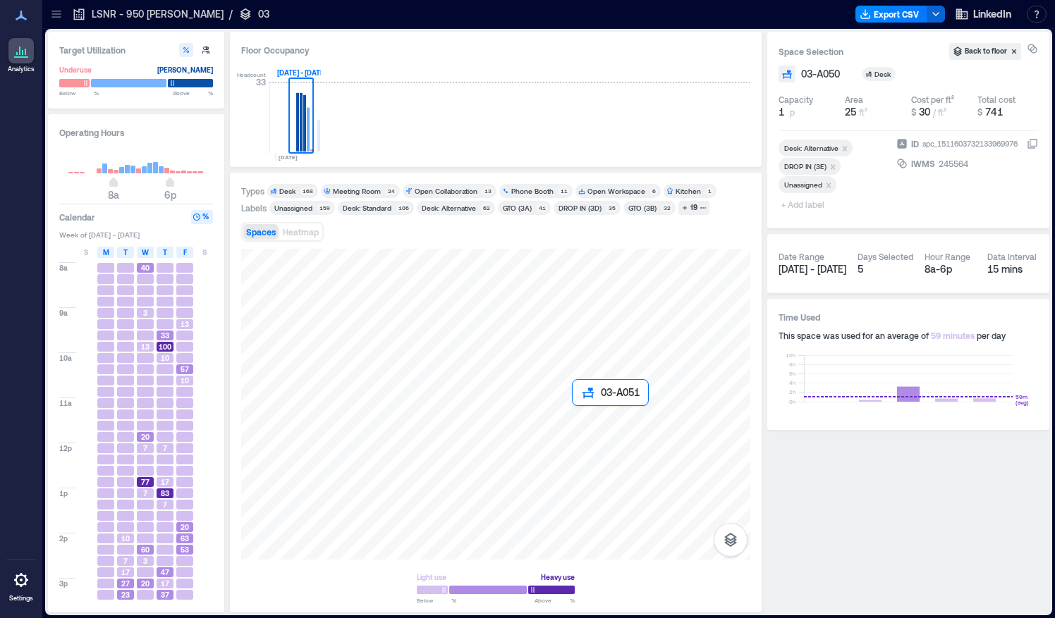
click at [579, 416] on div at bounding box center [495, 404] width 509 height 311
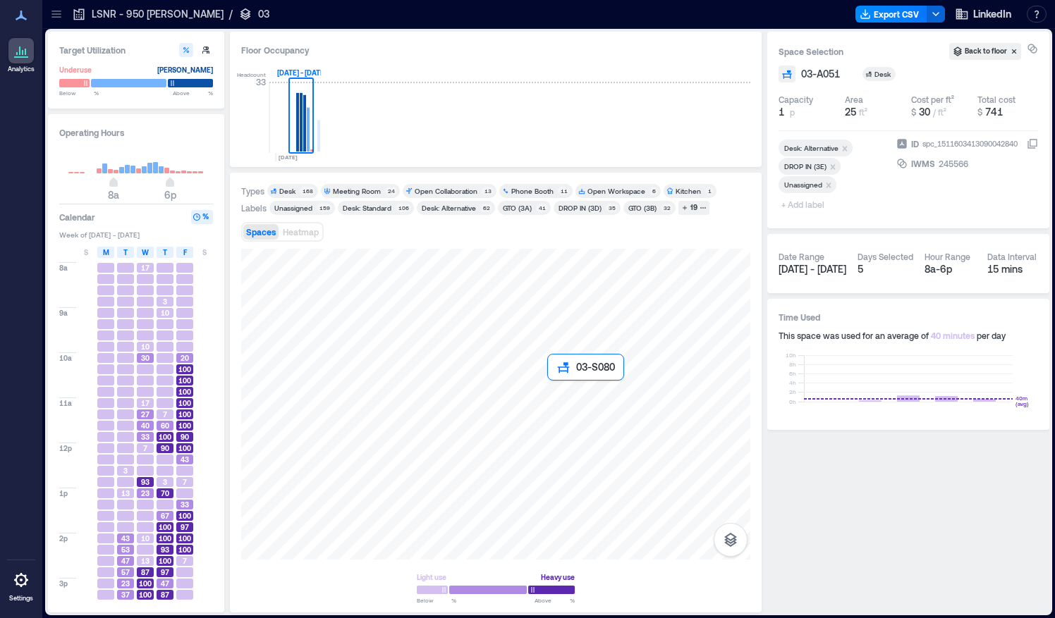
click at [562, 393] on div at bounding box center [495, 404] width 509 height 311
click at [554, 407] on div at bounding box center [495, 404] width 509 height 311
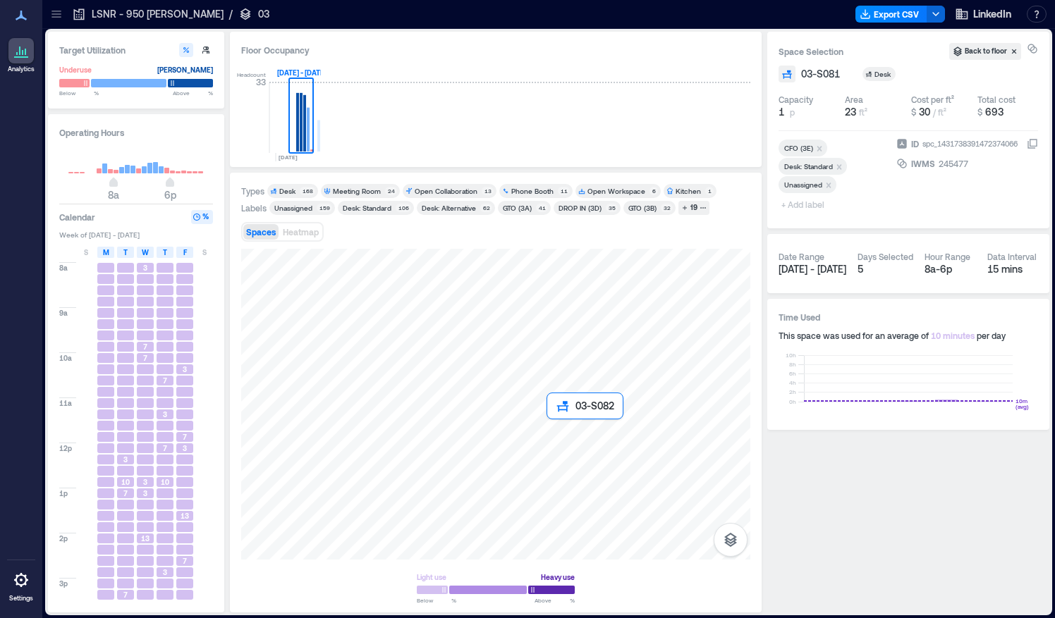
click at [547, 420] on div at bounding box center [495, 404] width 509 height 311
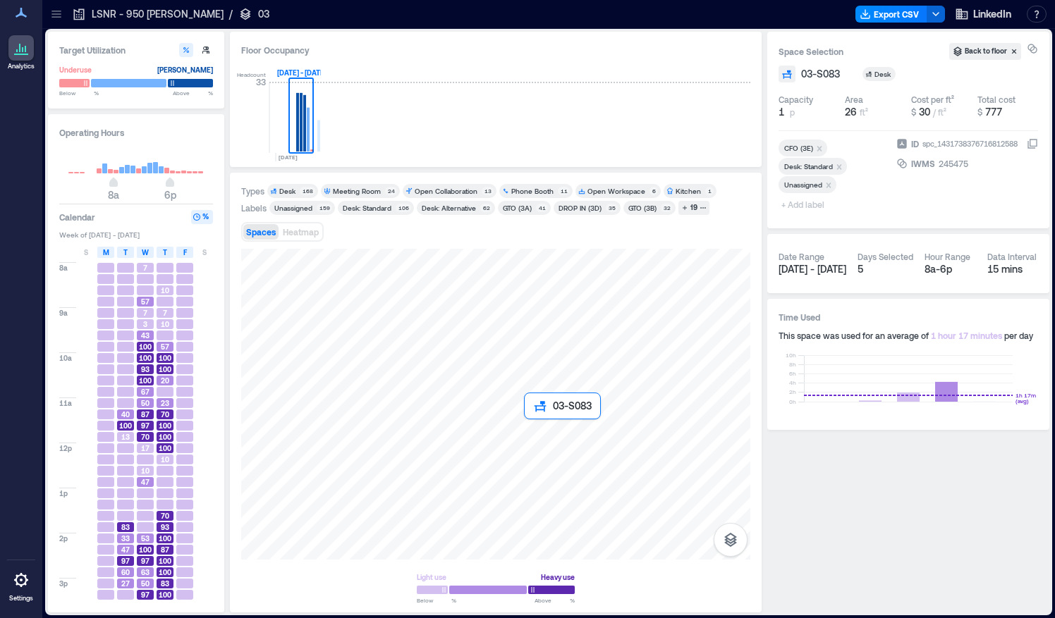
click at [536, 430] on div at bounding box center [495, 404] width 509 height 311
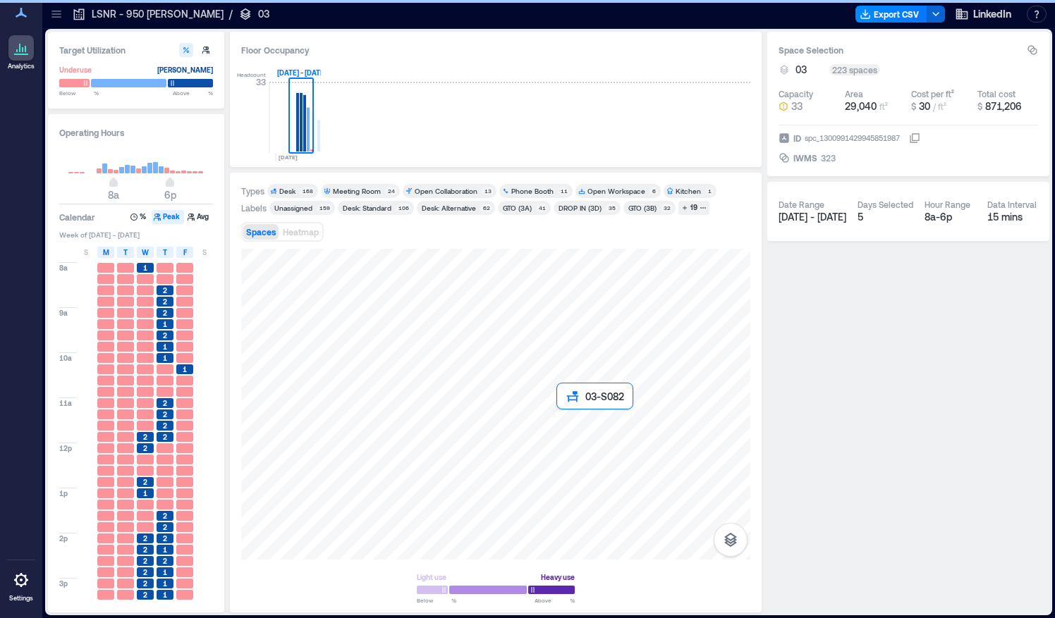
click at [579, 436] on div at bounding box center [495, 404] width 509 height 311
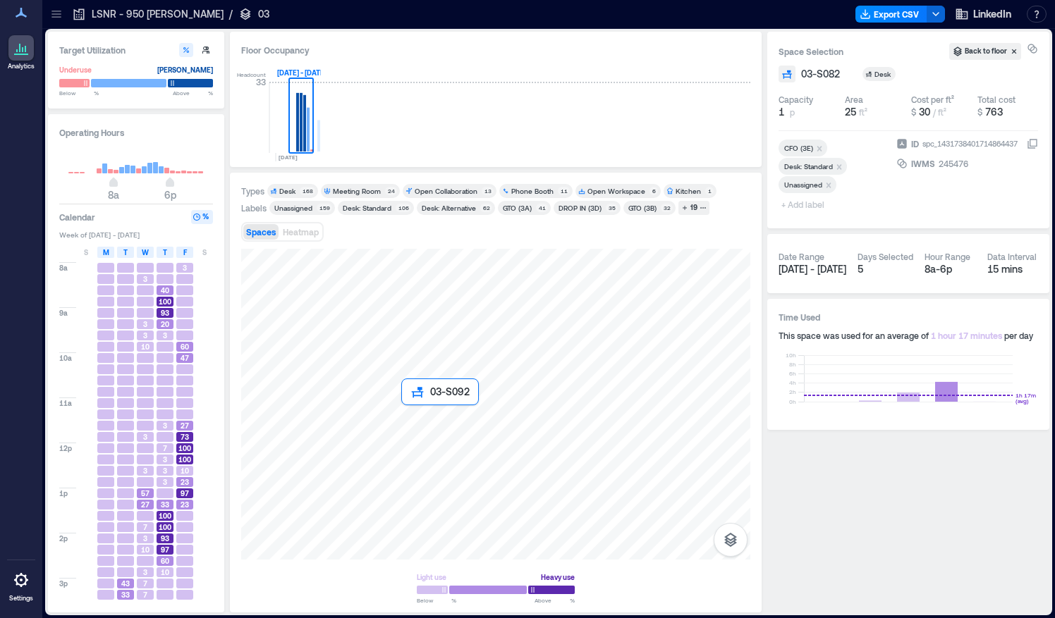
click at [416, 417] on div at bounding box center [495, 404] width 509 height 311
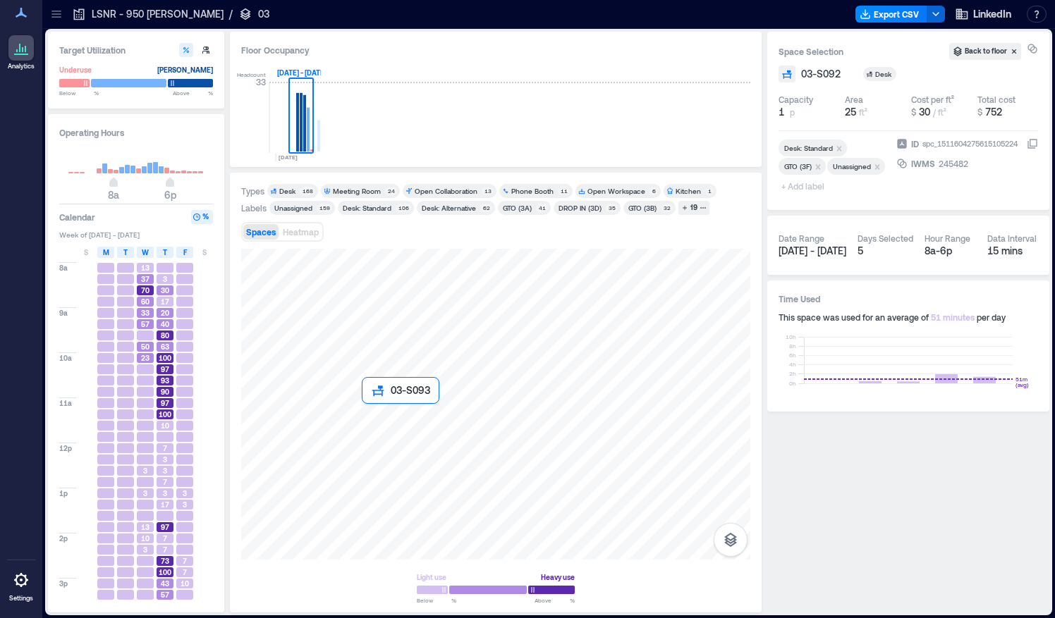
click at [393, 424] on div at bounding box center [495, 404] width 509 height 311
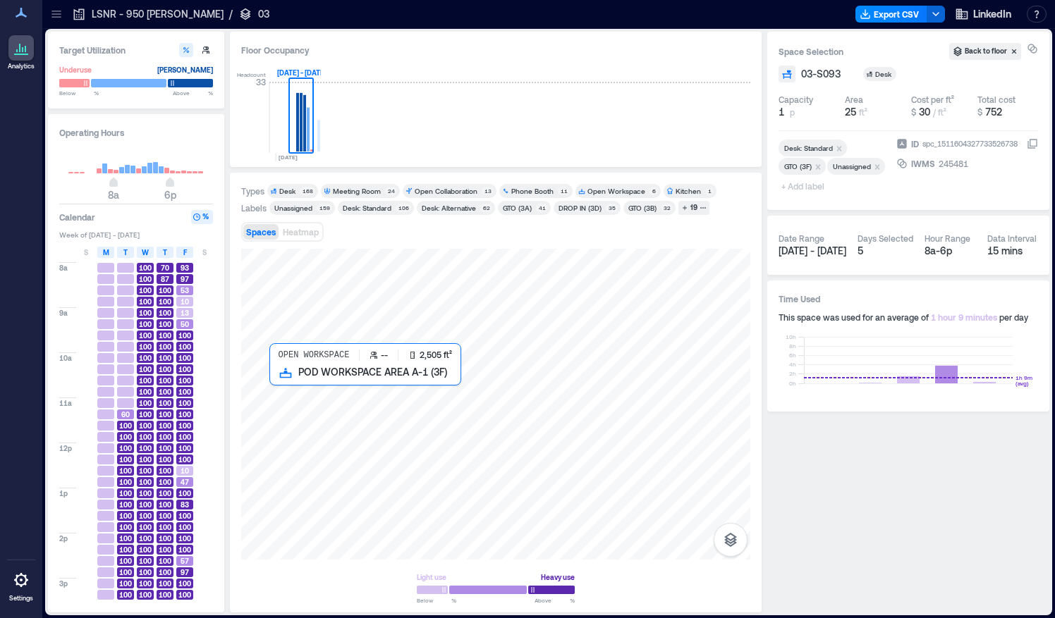
click at [472, 394] on div at bounding box center [495, 404] width 509 height 311
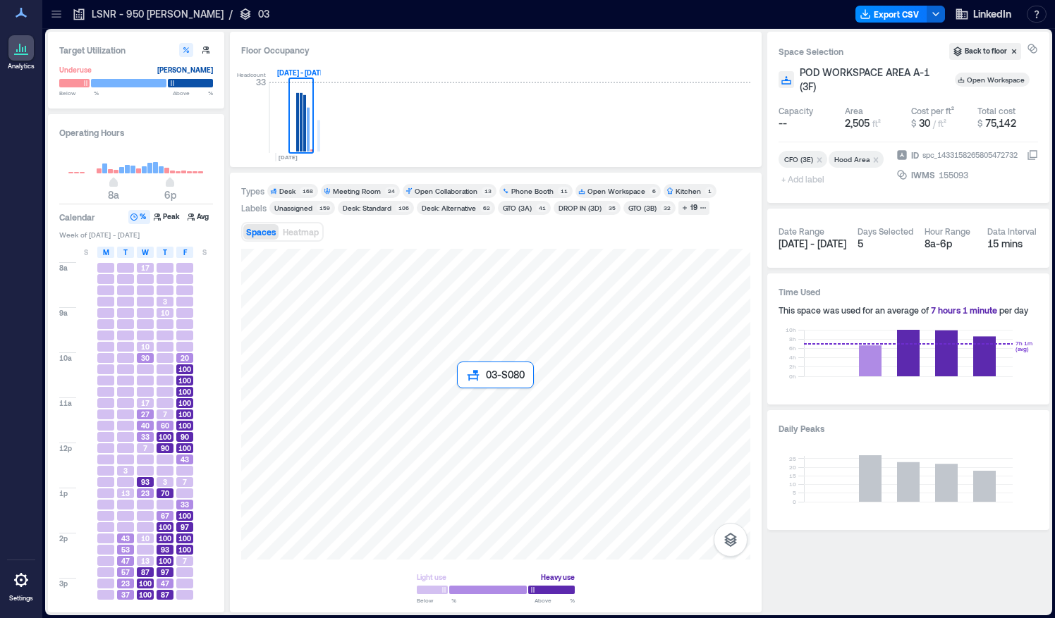
click at [461, 396] on div at bounding box center [495, 404] width 509 height 311
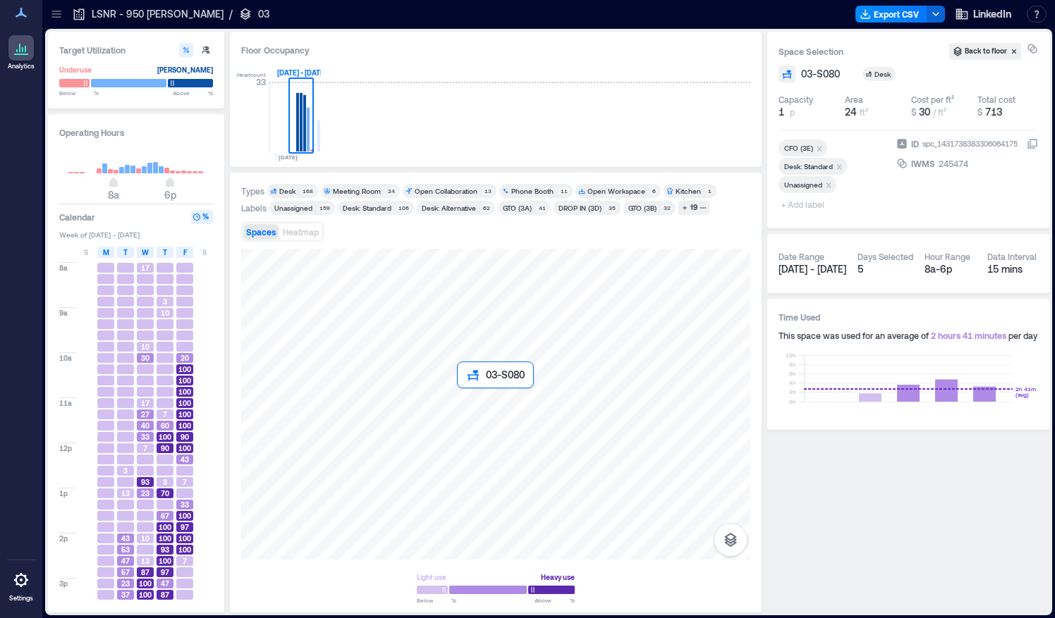
click at [461, 396] on div at bounding box center [495, 404] width 509 height 311
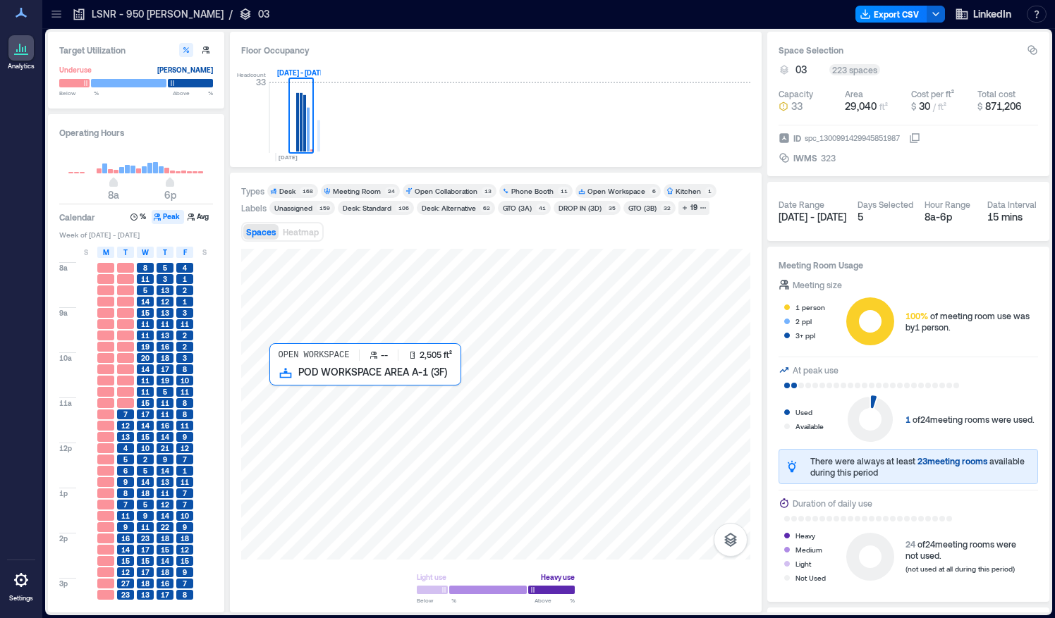
click at [315, 399] on div at bounding box center [495, 404] width 509 height 311
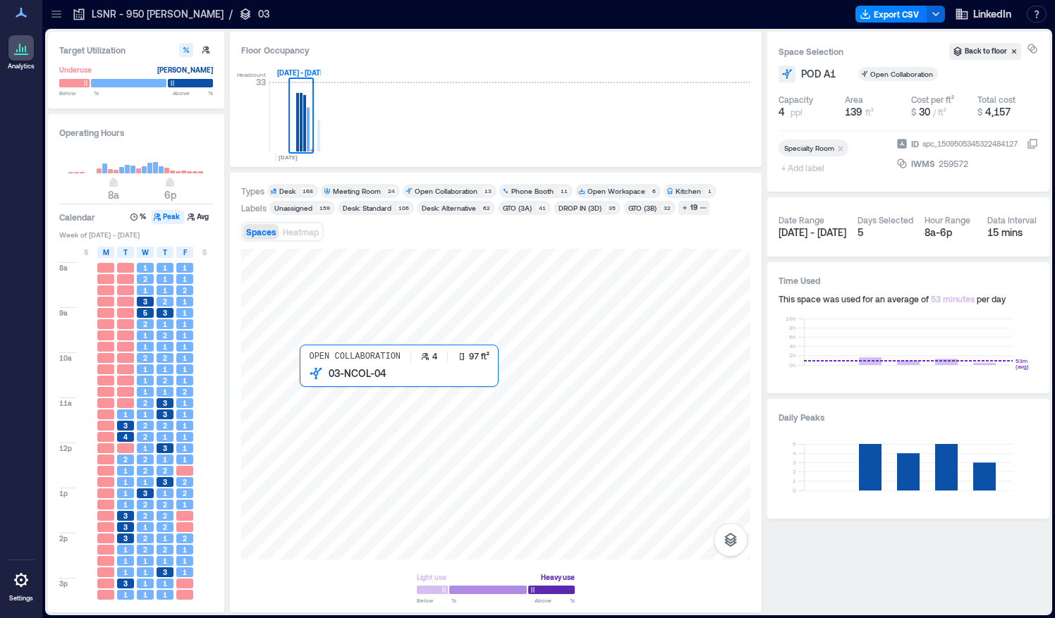
click at [324, 386] on div at bounding box center [495, 404] width 509 height 311
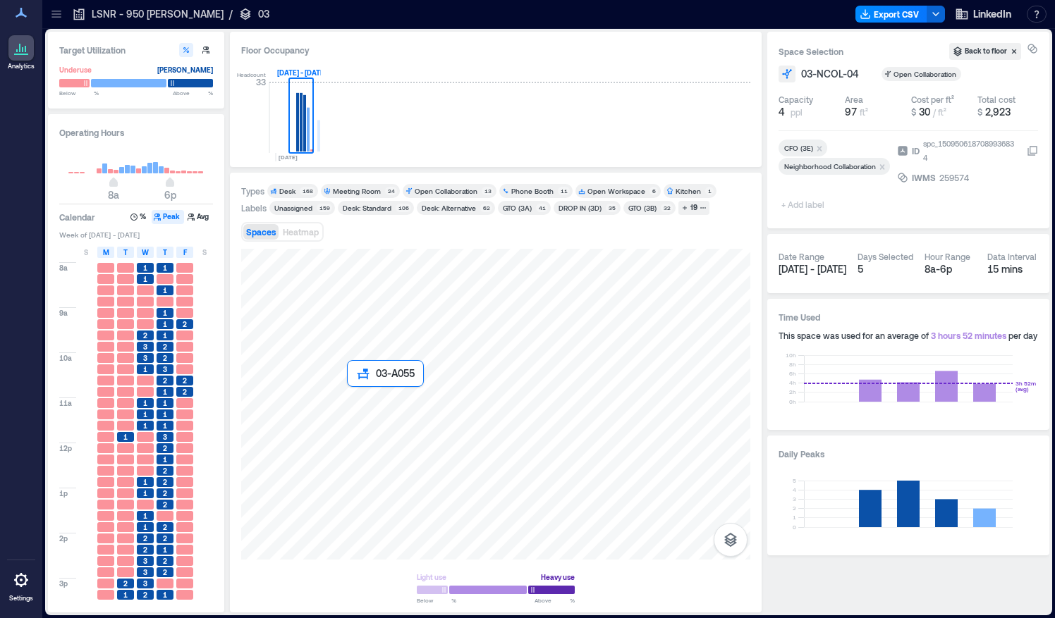
click at [358, 393] on div at bounding box center [495, 404] width 509 height 311
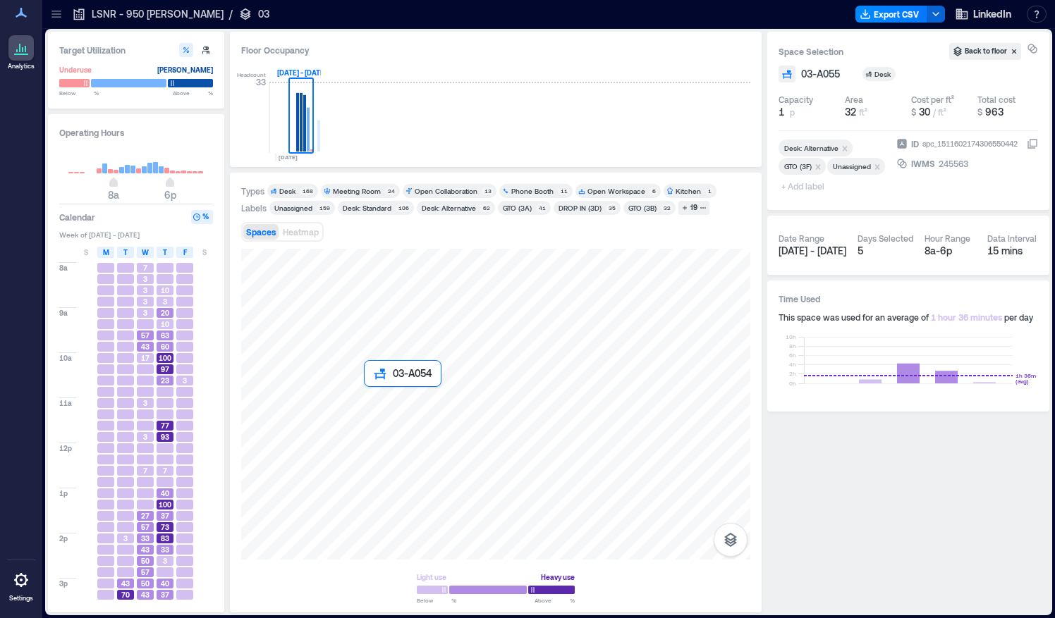
click at [371, 400] on div at bounding box center [495, 404] width 509 height 311
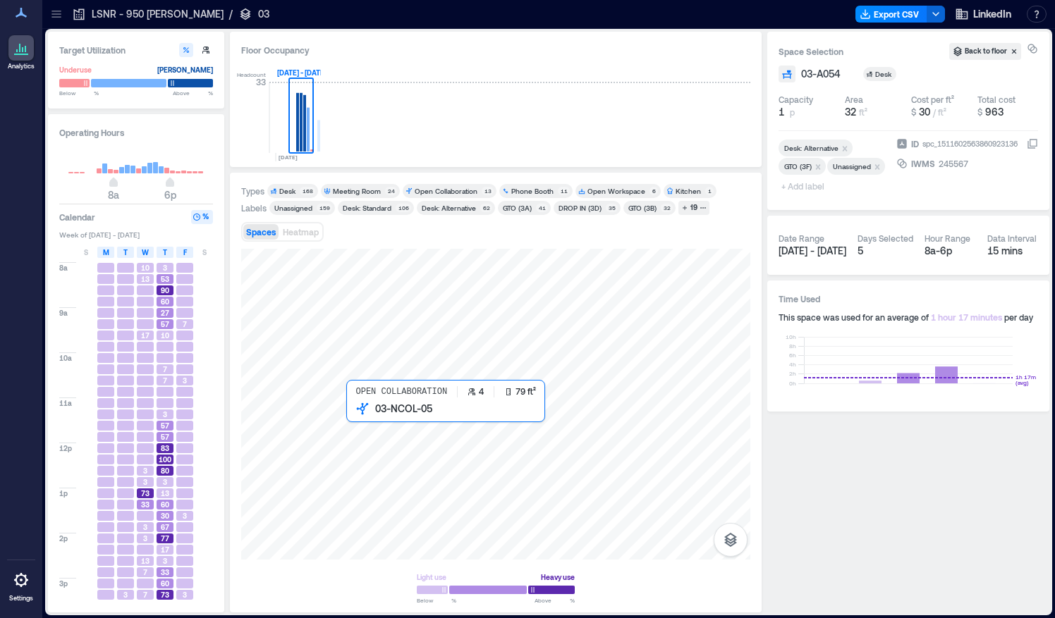
click at [355, 417] on div at bounding box center [495, 404] width 509 height 311
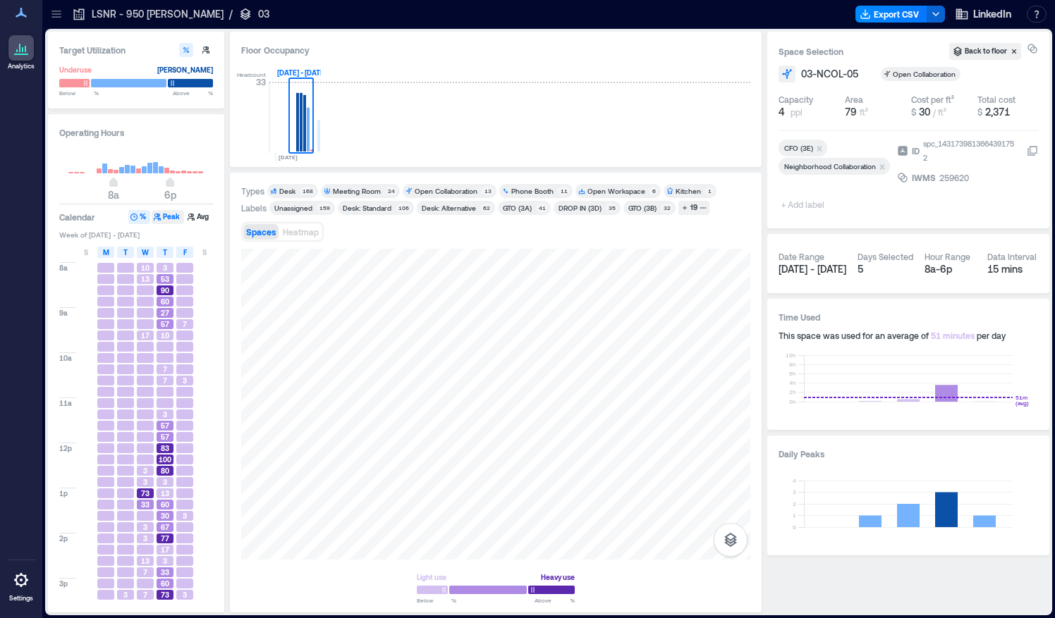
click at [155, 219] on icon "button" at bounding box center [157, 217] width 8 height 8
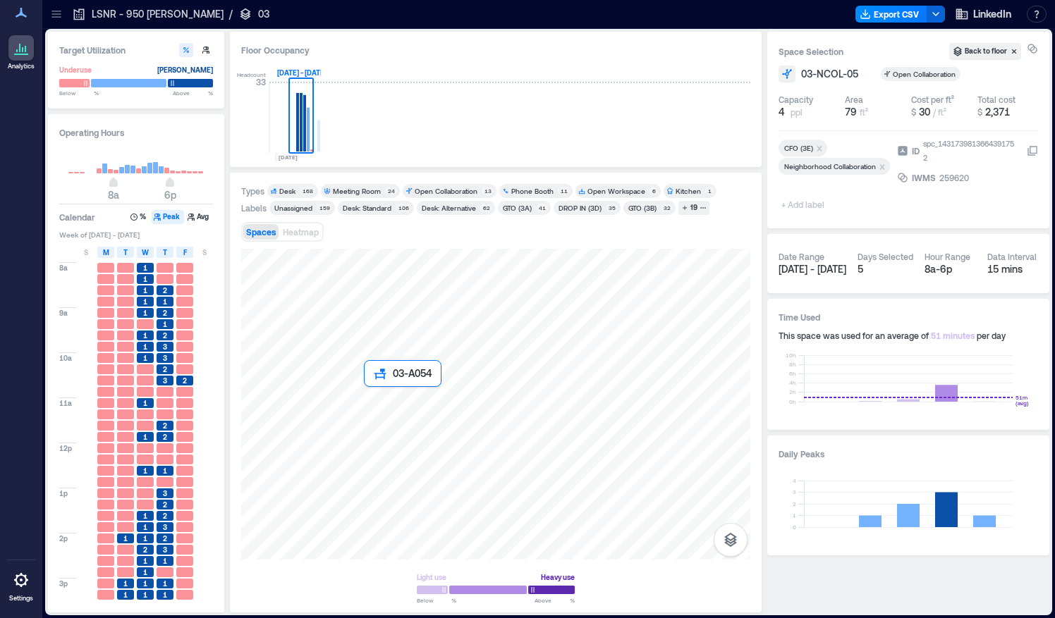
click at [364, 399] on div at bounding box center [495, 404] width 509 height 311
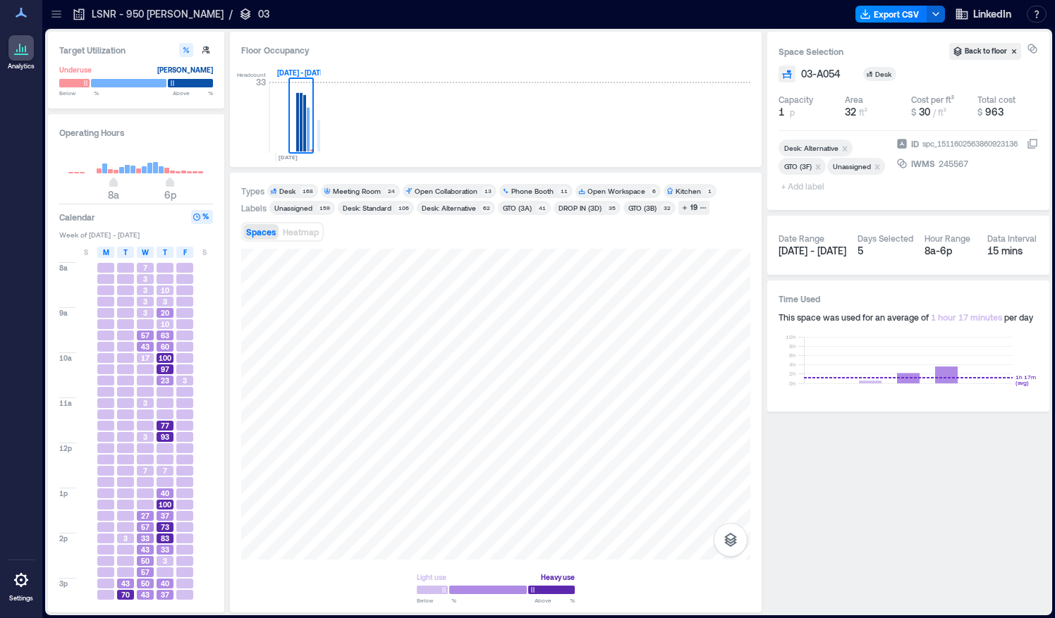
click at [203, 216] on button "%" at bounding box center [202, 217] width 22 height 14
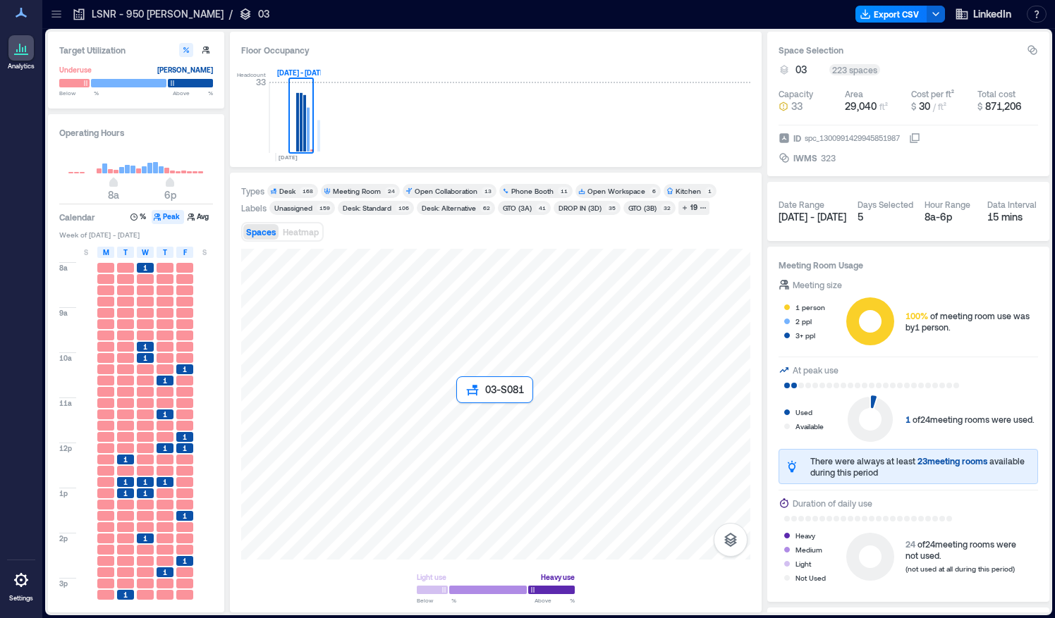
click at [465, 417] on div at bounding box center [495, 404] width 509 height 311
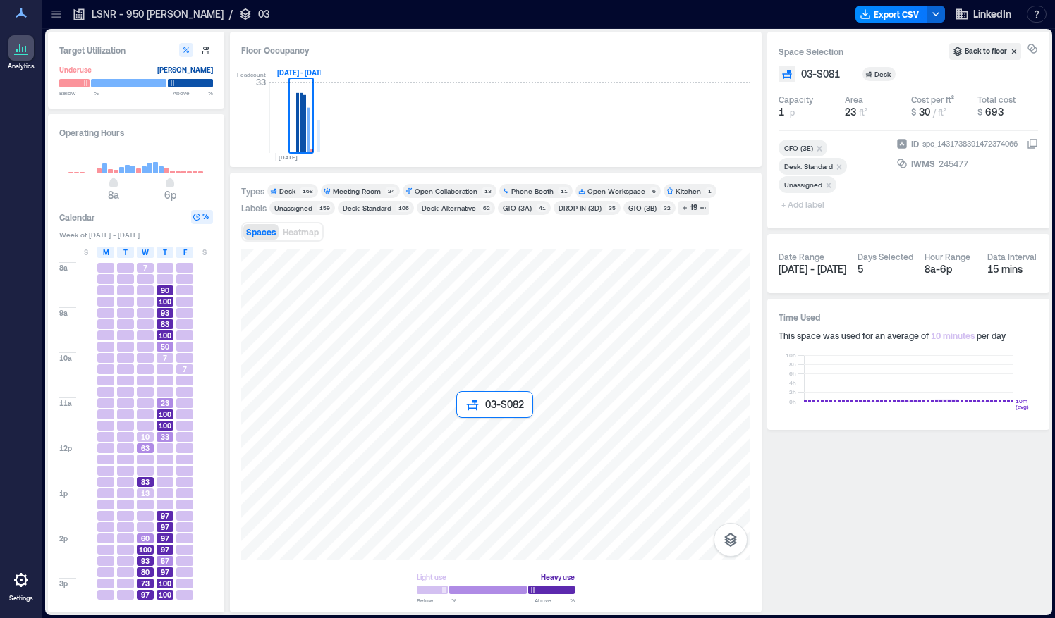
click at [457, 426] on div at bounding box center [495, 404] width 509 height 311
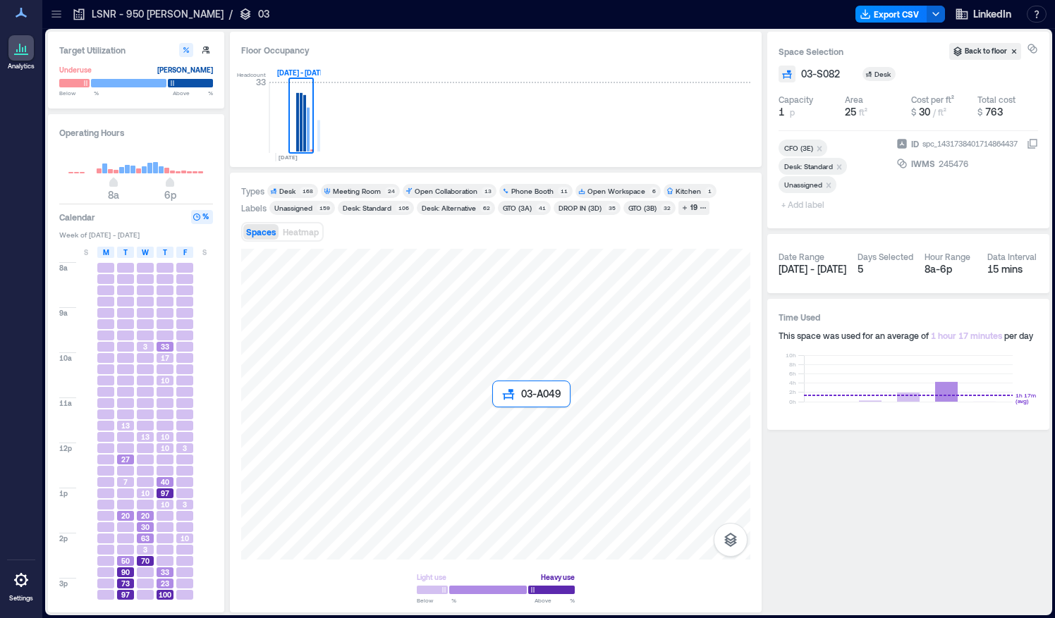
click at [493, 420] on div at bounding box center [495, 404] width 509 height 311
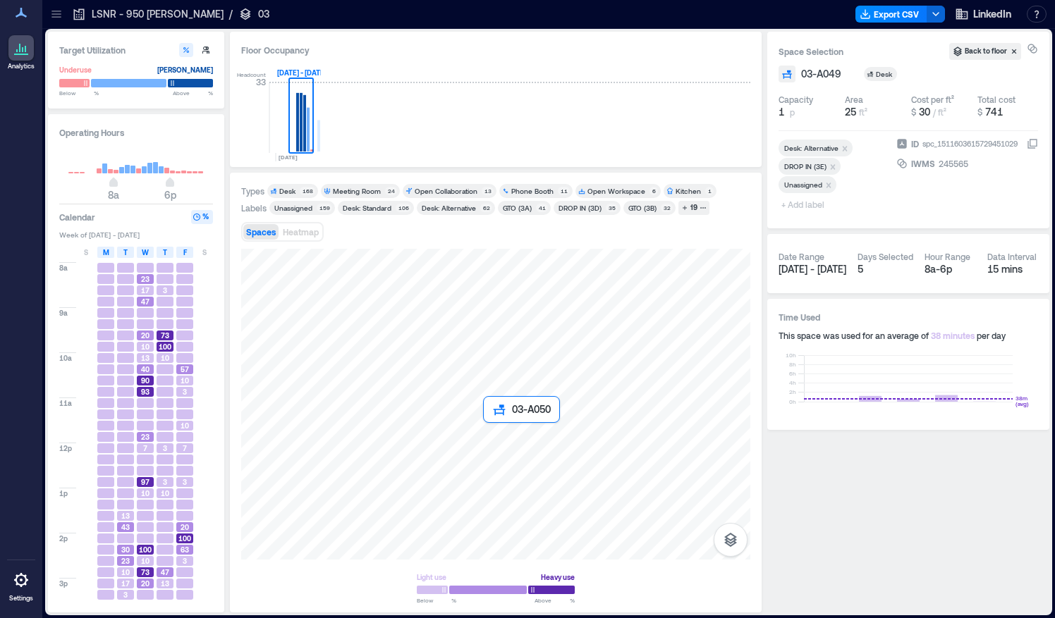
click at [491, 431] on div at bounding box center [495, 404] width 509 height 311
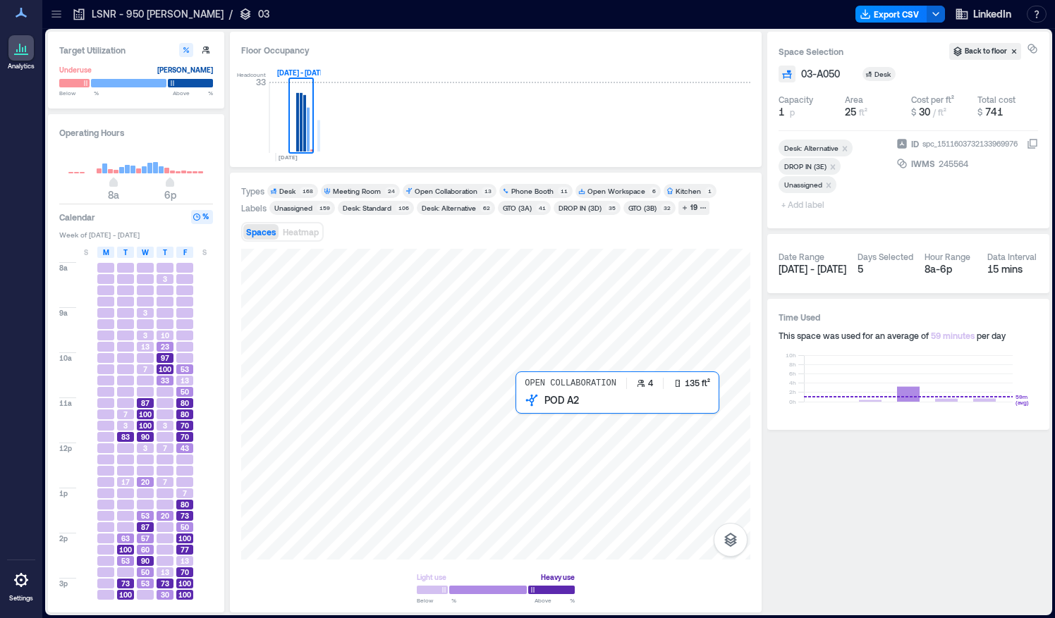
click at [544, 419] on div at bounding box center [495, 404] width 509 height 311
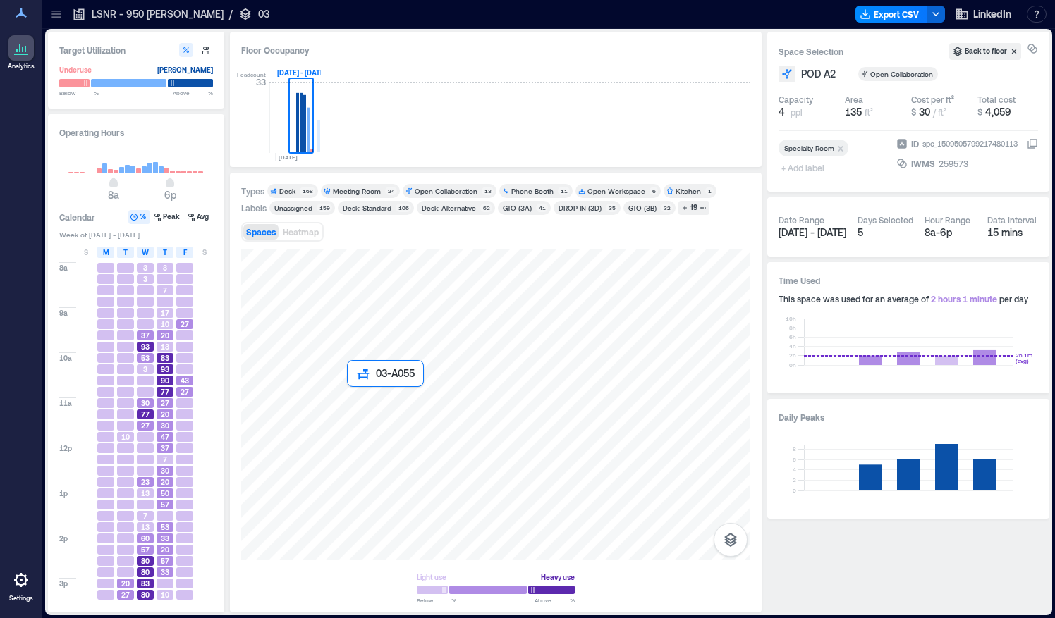
click at [355, 395] on div at bounding box center [495, 404] width 509 height 311
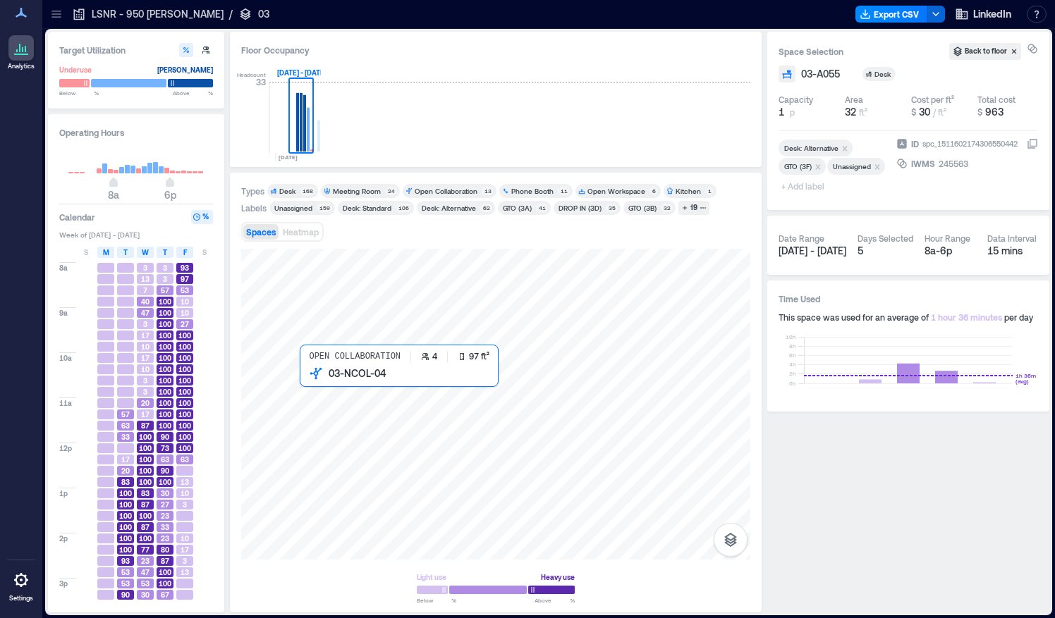
click at [325, 381] on div at bounding box center [495, 404] width 509 height 311
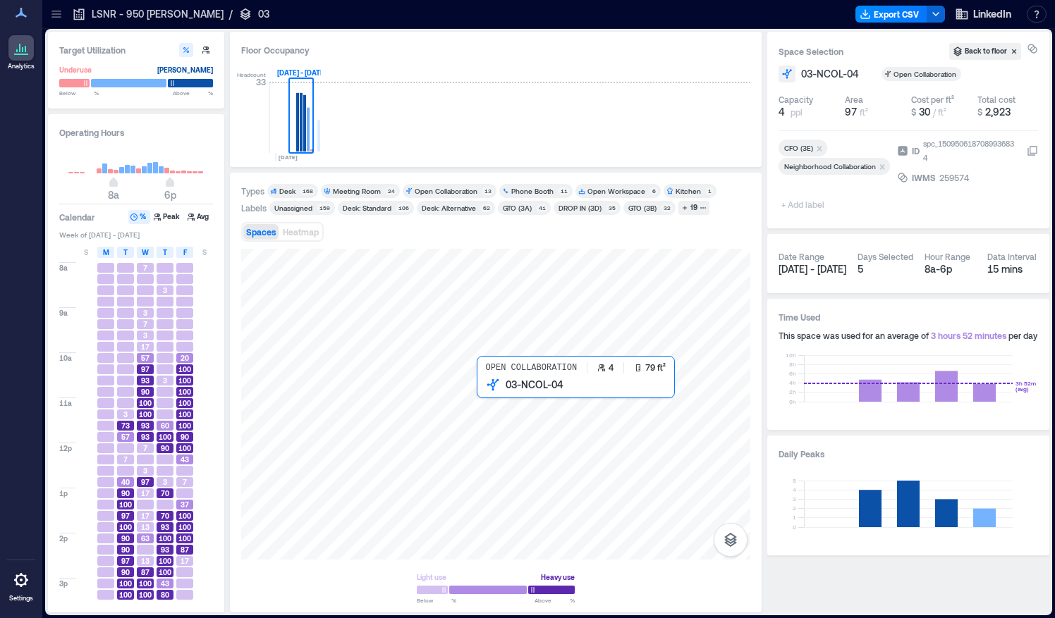
click at [488, 395] on div at bounding box center [495, 404] width 509 height 311
